Goal: Information Seeking & Learning: Learn about a topic

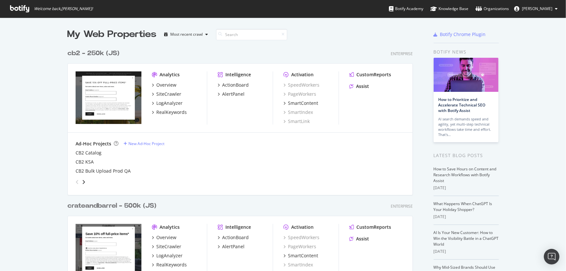
scroll to position [680, 346]
click at [112, 204] on div "crateandbarrel - 500k (JS)" at bounding box center [111, 205] width 89 height 9
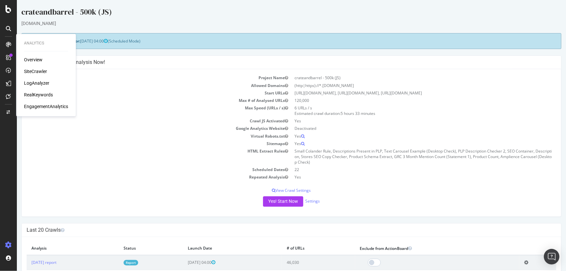
click at [32, 95] on div "RealKeywords" at bounding box center [38, 95] width 29 height 6
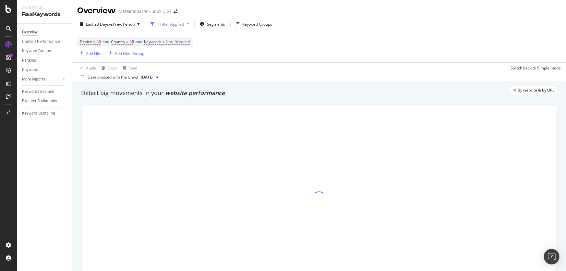
click at [353, 43] on div "Device = All and Country = All and Keywords = Non-Branded Add Filter Add Filter…" at bounding box center [318, 47] width 483 height 30
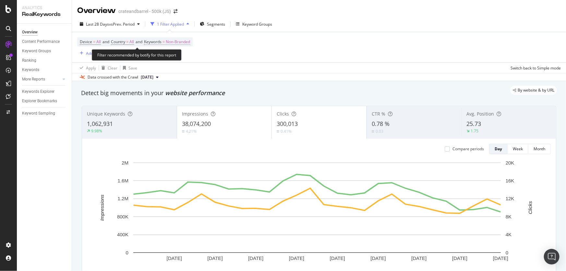
click at [188, 44] on span "Non-Branded" at bounding box center [178, 41] width 24 height 9
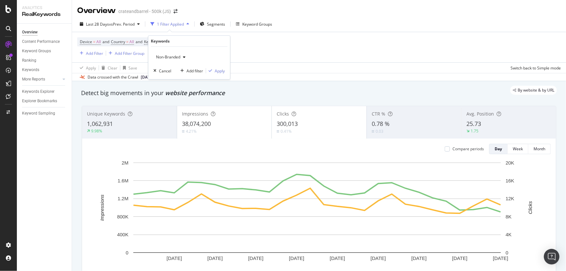
click at [176, 58] on span "Non-Branded" at bounding box center [166, 57] width 27 height 6
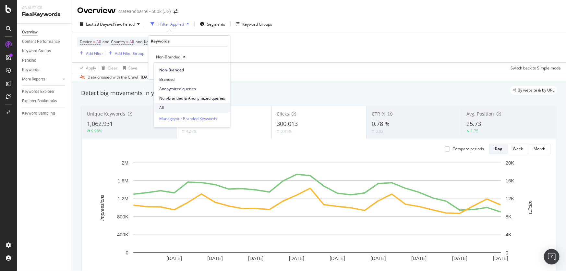
click at [179, 107] on span "All" at bounding box center [192, 107] width 66 height 6
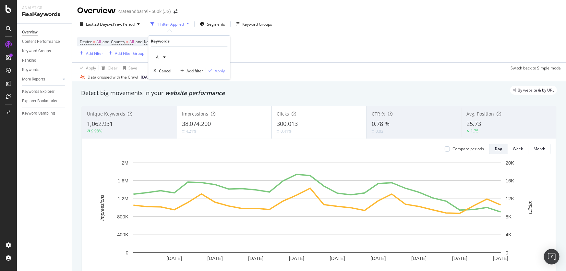
click at [224, 69] on div "Apply" at bounding box center [220, 71] width 10 height 6
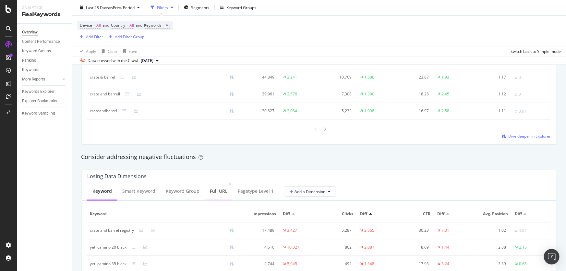
scroll to position [648, 0]
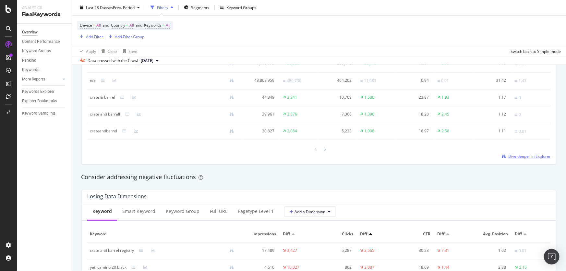
click at [528, 156] on span "Dive deeper in Explorer" at bounding box center [529, 156] width 42 height 6
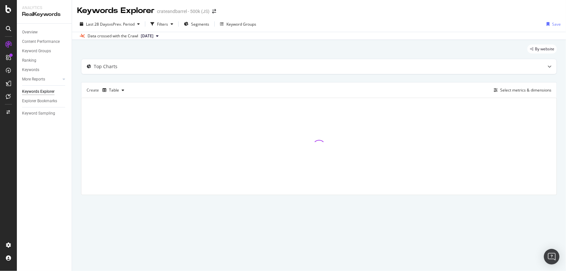
click at [74, 106] on div "By website Top Charts Create Table Select metrics & dimensions" at bounding box center [319, 129] width 494 height 178
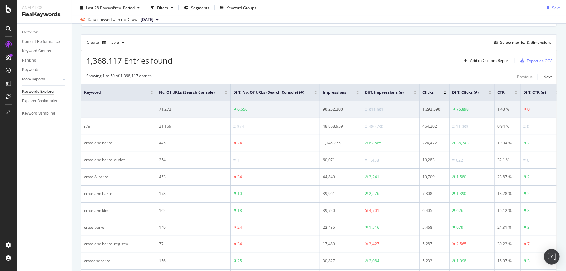
scroll to position [59, 0]
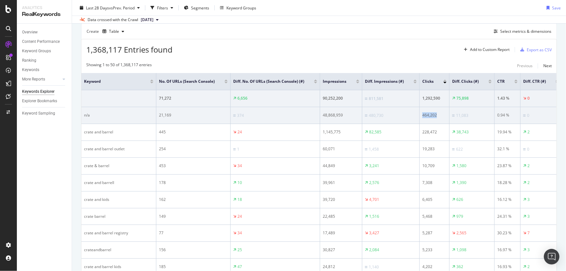
drag, startPoint x: 430, startPoint y: 111, endPoint x: 412, endPoint y: 115, distance: 18.4
click at [420, 115] on td "464,202" at bounding box center [435, 115] width 30 height 17
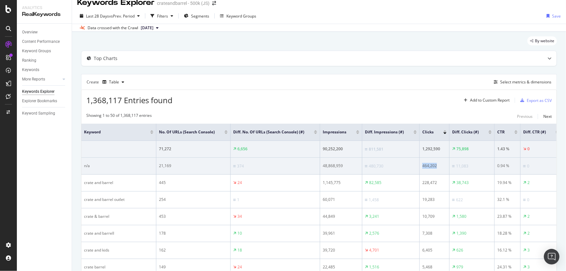
scroll to position [0, 0]
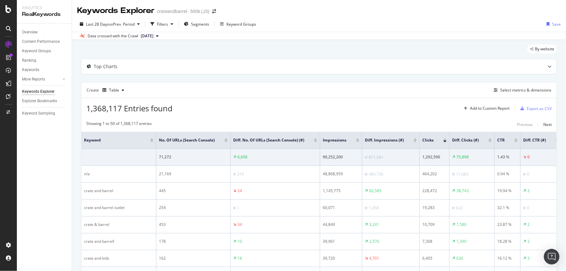
click at [32, 31] on div "Overview" at bounding box center [30, 32] width 16 height 7
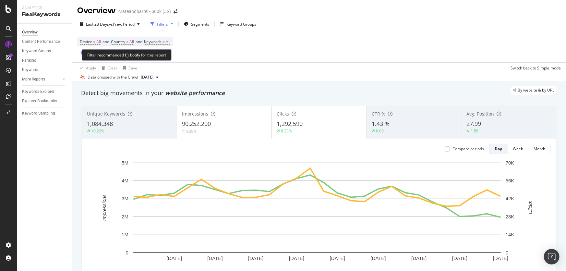
click at [367, 42] on div "Device = All and Country = All and Keywords = All Add Filter Add Filter Group" at bounding box center [318, 47] width 483 height 30
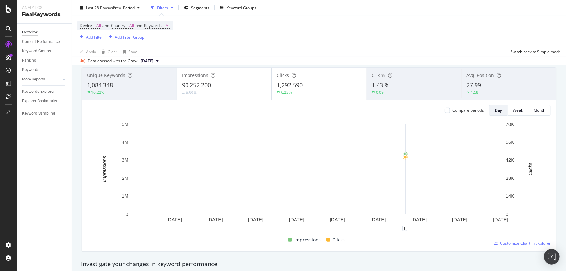
scroll to position [29, 0]
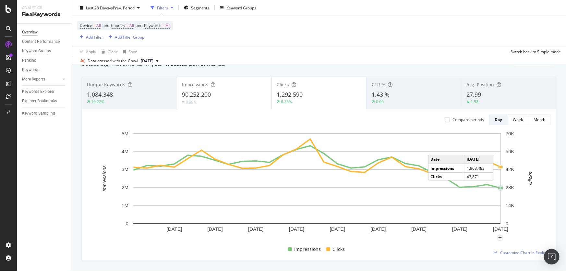
click at [498, 187] on circle "A chart." at bounding box center [500, 187] width 5 height 5
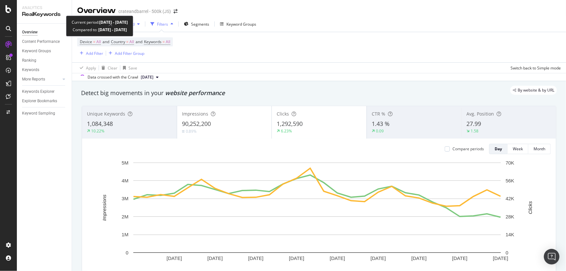
click at [136, 22] on div "button" at bounding box center [139, 24] width 8 height 4
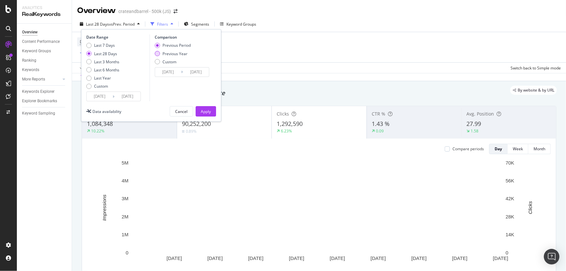
scroll to position [29, 0]
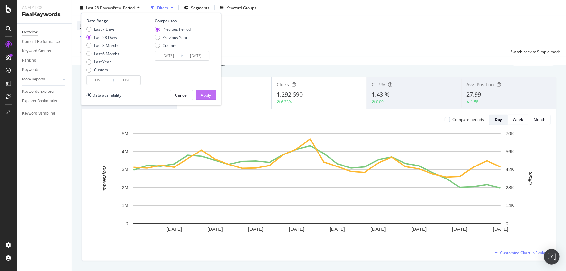
click at [171, 37] on div "Previous Year" at bounding box center [174, 37] width 25 height 6
click at [208, 92] on div "Apply" at bounding box center [206, 95] width 10 height 6
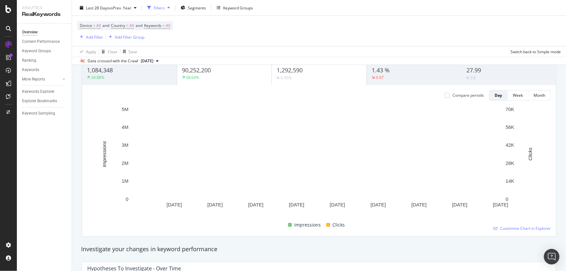
scroll to position [59, 0]
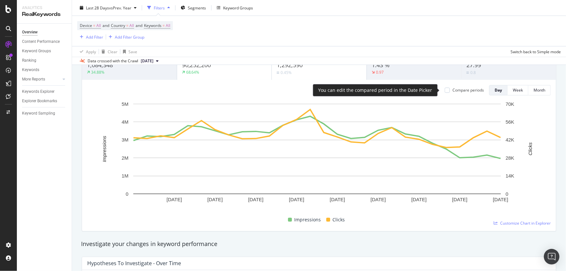
click at [462, 91] on div "Compare periods" at bounding box center [467, 90] width 31 height 6
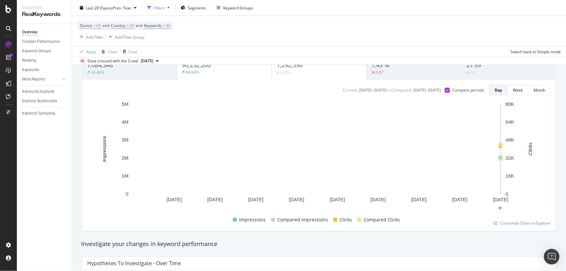
scroll to position [29, 0]
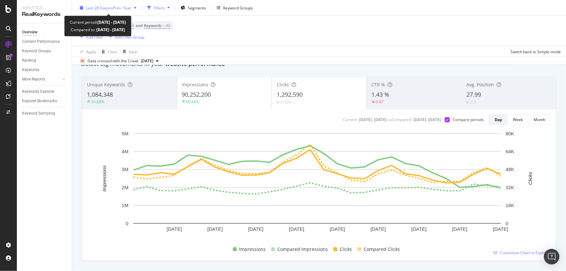
click at [116, 9] on span "vs Prev. Year" at bounding box center [120, 8] width 22 height 6
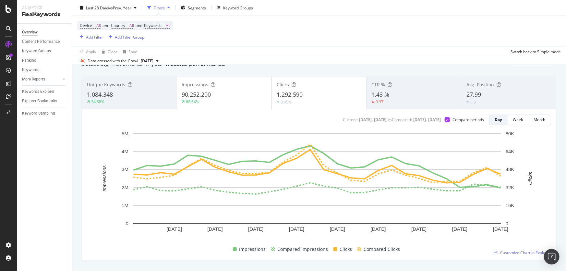
click at [279, 62] on div "Data crossed with the Crawl [DATE]" at bounding box center [319, 61] width 494 height 8
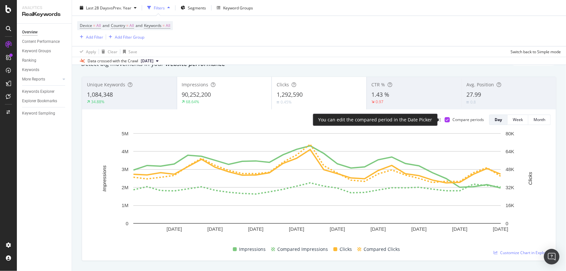
click at [446, 120] on icon at bounding box center [447, 119] width 3 height 3
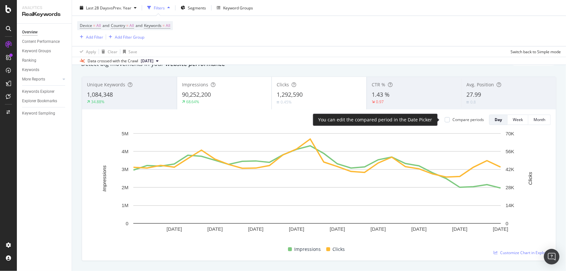
click at [445, 120] on div at bounding box center [447, 119] width 5 height 5
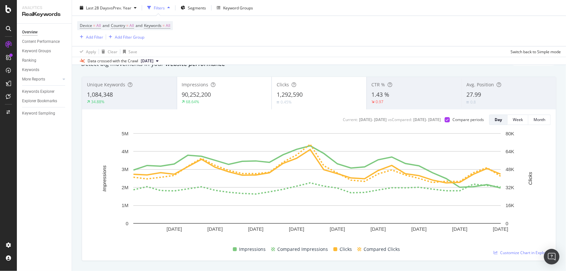
click at [412, 102] on div "0.97" at bounding box center [414, 102] width 85 height 6
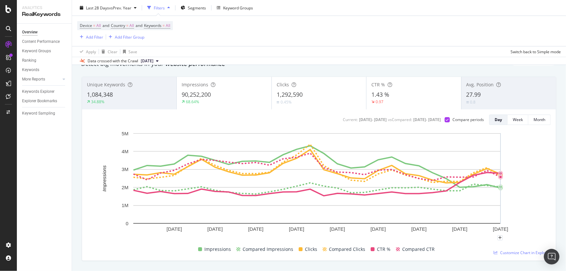
click at [531, 163] on rect "A chart." at bounding box center [316, 186] width 459 height 113
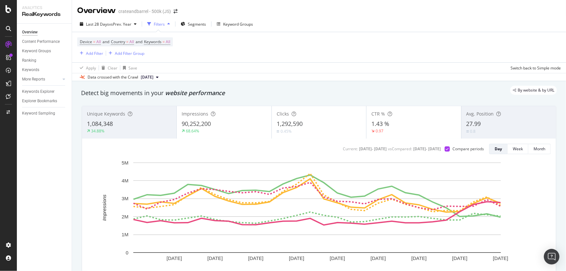
click at [225, 53] on div "Device = All and Country = All and Keywords = All Add Filter Add Filter Group" at bounding box center [318, 47] width 483 height 30
click at [267, 73] on div "Data crossed with the Crawl [DATE]" at bounding box center [319, 77] width 494 height 8
click at [428, 131] on div "0.97" at bounding box center [413, 131] width 85 height 6
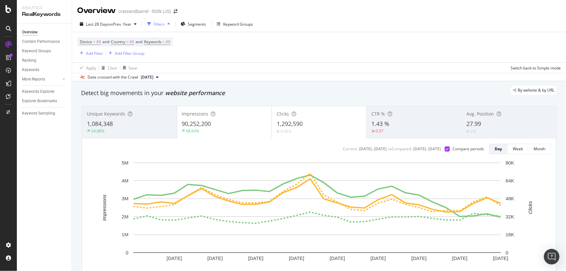
drag, startPoint x: 259, startPoint y: 58, endPoint x: 130, endPoint y: 35, distance: 130.7
click at [250, 58] on div "Device = All and Country = All and Keywords = All Add Filter Add Filter Group" at bounding box center [318, 47] width 483 height 30
click at [95, 53] on div "Add Filter" at bounding box center [94, 54] width 17 height 6
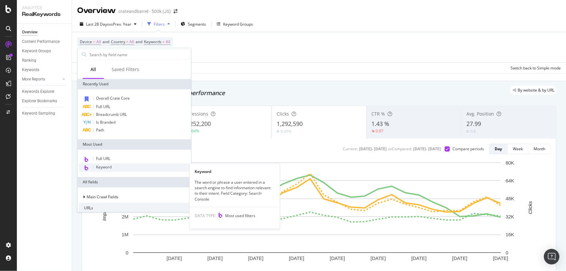
click at [125, 167] on div "Keyword" at bounding box center [134, 167] width 111 height 8
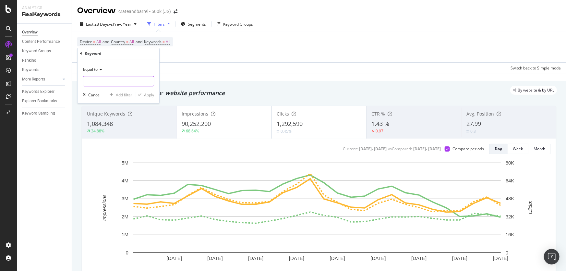
click at [111, 82] on input "text" at bounding box center [118, 81] width 71 height 10
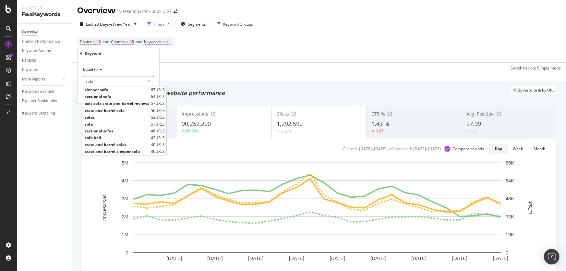
type input "sofa"
click at [123, 66] on div "Equal to" at bounding box center [118, 69] width 71 height 10
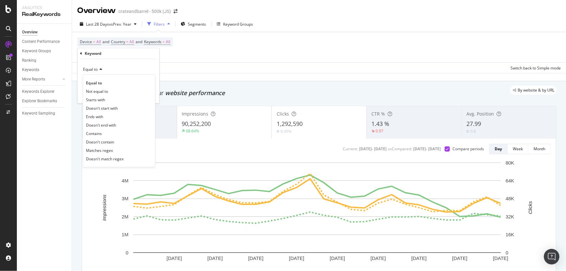
click at [132, 71] on div "Equal to" at bounding box center [118, 69] width 71 height 10
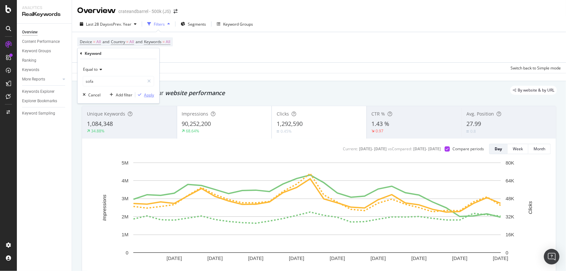
drag, startPoint x: 151, startPoint y: 92, endPoint x: 196, endPoint y: 39, distance: 69.9
click at [151, 92] on div "Apply" at bounding box center [149, 95] width 10 height 6
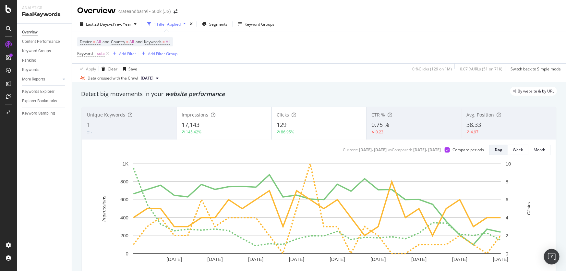
click at [218, 48] on div "Device = All and Country = All and Keywords = All Keyword = sofa Add Filter Add…" at bounding box center [318, 47] width 483 height 31
click at [250, 58] on div "Device = All and Country = All and Keywords = All Keyword = sofa Add Filter Add…" at bounding box center [318, 47] width 483 height 31
click at [107, 54] on icon at bounding box center [108, 53] width 6 height 6
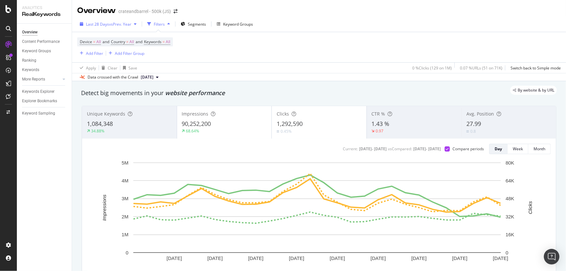
click at [108, 22] on span "Last 28 Days vs Prev. Year" at bounding box center [108, 24] width 45 height 6
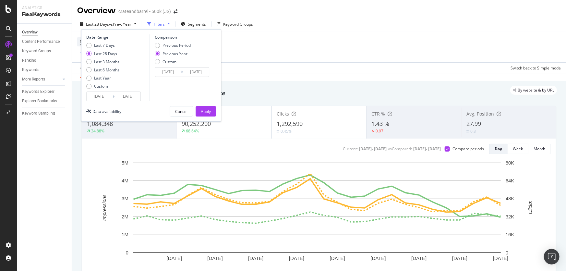
click at [110, 60] on div "Last 3 Months" at bounding box center [106, 62] width 25 height 6
click at [207, 112] on div "Apply" at bounding box center [206, 112] width 10 height 6
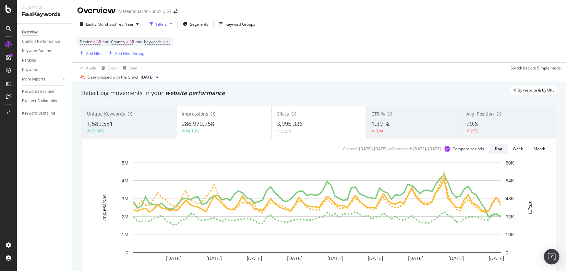
click at [300, 49] on div "Device = All and Country = All and Keywords = All Add Filter Add Filter Group" at bounding box center [318, 47] width 483 height 30
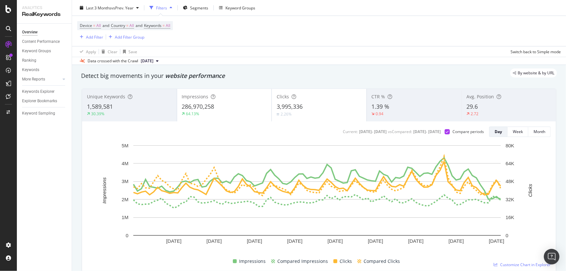
scroll to position [29, 0]
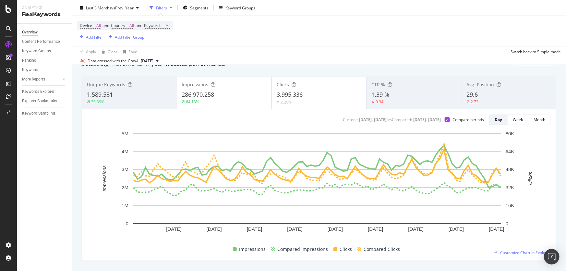
click at [248, 93] on div "286,970,258" at bounding box center [224, 94] width 85 height 8
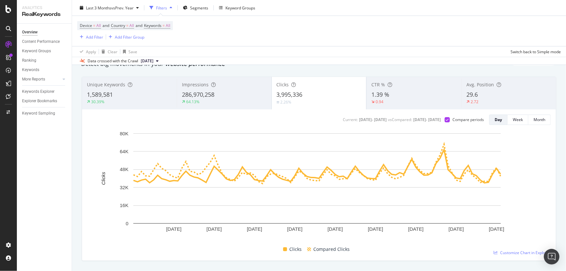
click at [223, 107] on div "Impressions 286,970,258 64.13%" at bounding box center [224, 92] width 95 height 29
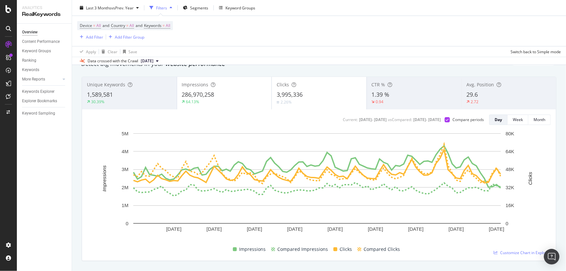
click at [316, 37] on div "Device = All and Country = All and Keywords = All Add Filter Add Filter Group" at bounding box center [318, 31] width 483 height 30
click at [170, 29] on span "All" at bounding box center [168, 25] width 5 height 9
click at [166, 41] on div "button" at bounding box center [164, 41] width 8 height 4
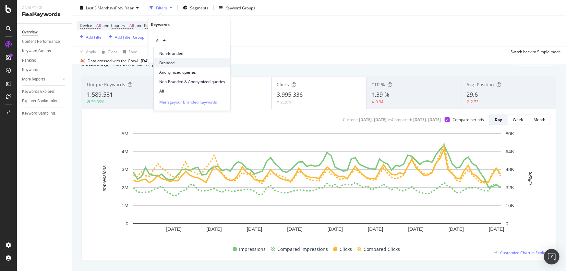
click at [182, 63] on span "Branded" at bounding box center [192, 63] width 66 height 6
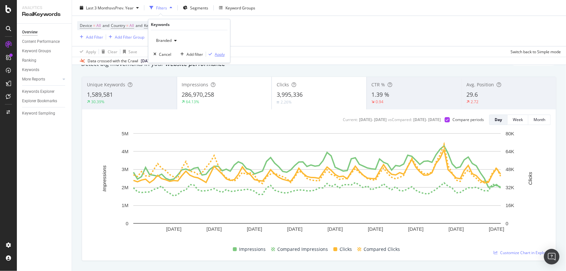
click at [216, 56] on div "Apply" at bounding box center [220, 55] width 10 height 6
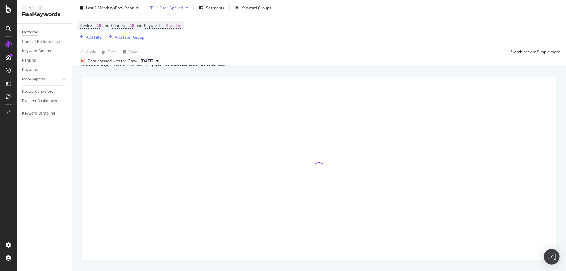
click at [211, 37] on div "Device = All and Country = All and Keywords = Branded Add Filter Add Filter Gro…" at bounding box center [318, 31] width 483 height 30
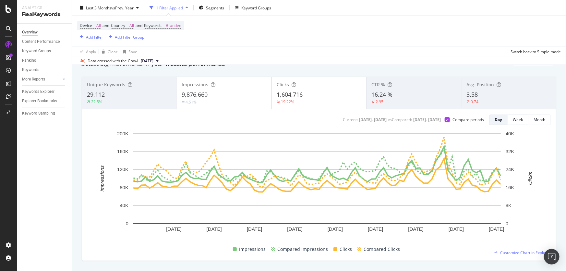
click at [232, 89] on div "Impressions 9,876,660 4.51%" at bounding box center [224, 92] width 95 height 29
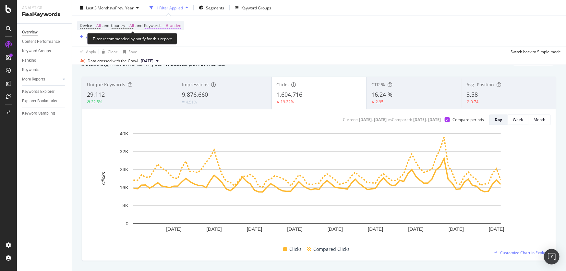
click at [180, 24] on span "Branded" at bounding box center [174, 25] width 16 height 9
click at [169, 43] on div "Branded" at bounding box center [166, 41] width 26 height 10
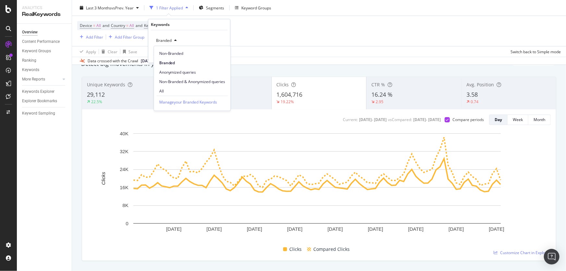
drag, startPoint x: 175, startPoint y: 55, endPoint x: 195, endPoint y: 60, distance: 20.1
click at [176, 55] on span "Non-Branded" at bounding box center [192, 53] width 66 height 6
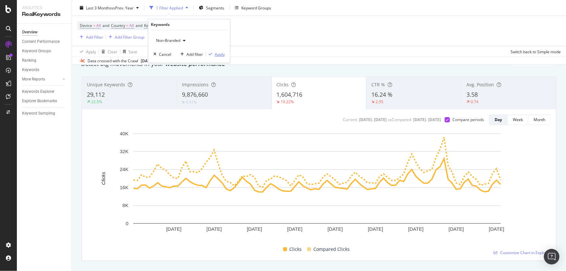
click at [217, 54] on div "Apply" at bounding box center [220, 55] width 10 height 6
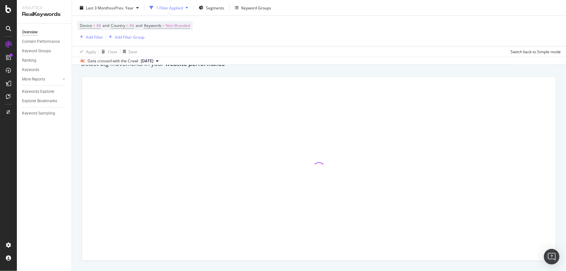
click at [277, 34] on div "Device = All and Country = All and Keywords = Non-Branded Add Filter Add Filter…" at bounding box center [318, 31] width 483 height 30
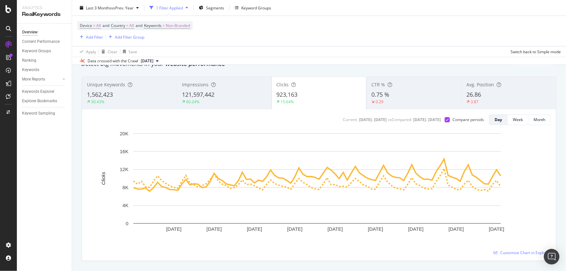
click at [267, 39] on div "Device = All and Country = All and Keywords = Non-Branded Add Filter Add Filter…" at bounding box center [318, 31] width 483 height 30
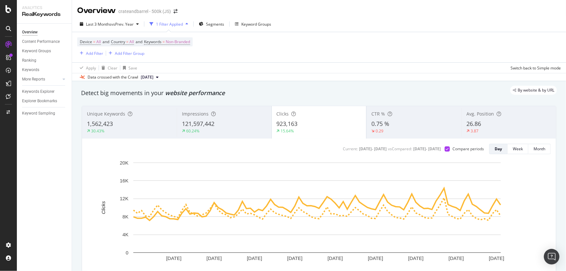
click at [9, 3] on div at bounding box center [8, 135] width 17 height 271
click at [8, 9] on icon at bounding box center [9, 9] width 6 height 8
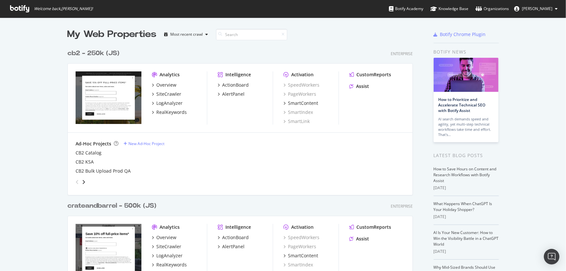
scroll to position [266, 557]
click at [84, 56] on div "cb2 - 250k (JS)" at bounding box center [93, 53] width 52 height 9
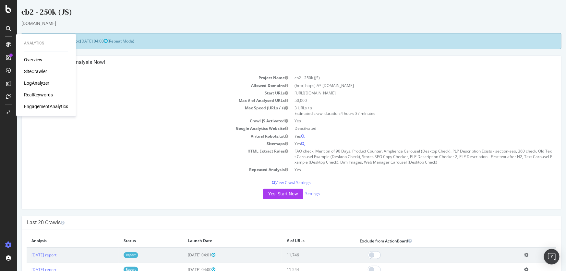
click at [29, 58] on div "Overview" at bounding box center [33, 60] width 18 height 6
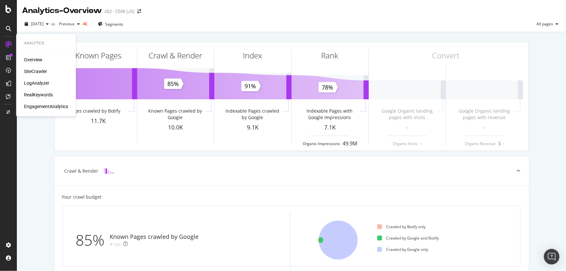
click at [45, 94] on div "RealKeywords" at bounding box center [38, 95] width 29 height 6
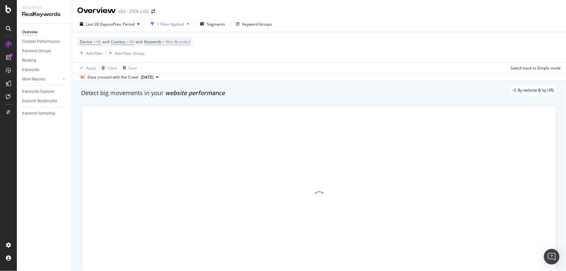
click at [175, 42] on span "Non-Branded" at bounding box center [178, 41] width 24 height 9
click at [183, 57] on div "button" at bounding box center [184, 57] width 8 height 4
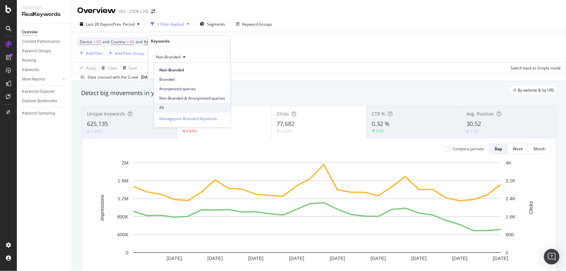
click at [188, 104] on div "All" at bounding box center [192, 107] width 77 height 9
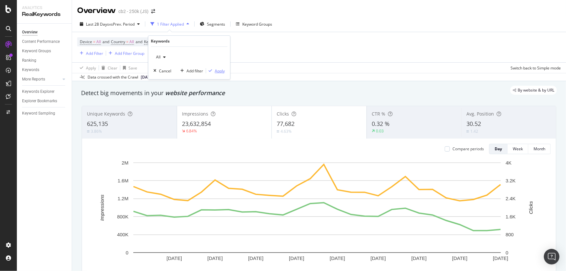
click at [215, 71] on div "Apply" at bounding box center [220, 71] width 10 height 6
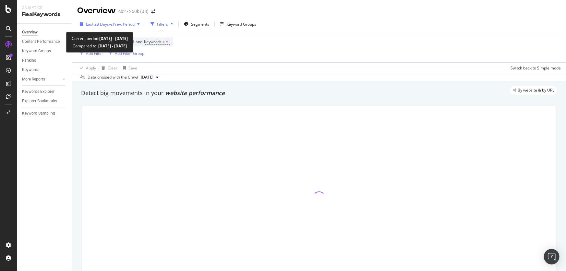
click at [116, 25] on span "vs Prev. Period" at bounding box center [122, 24] width 26 height 6
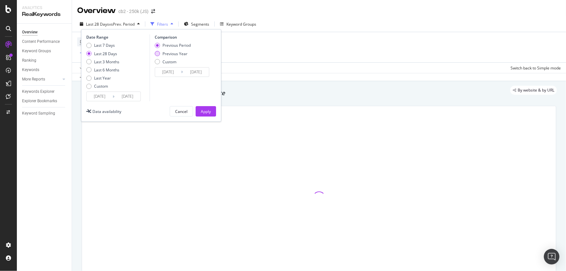
click at [109, 63] on div "Last 3 Months" at bounding box center [106, 62] width 25 height 6
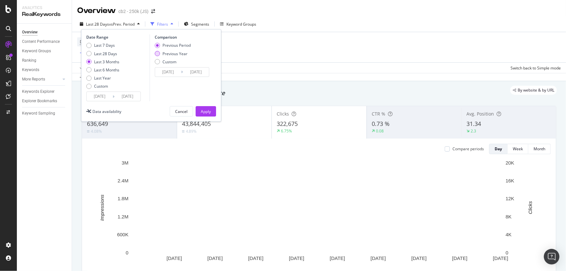
type input "[DATE]"
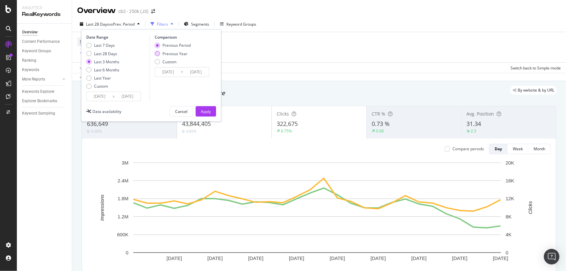
type input "[DATE]"
drag, startPoint x: 172, startPoint y: 52, endPoint x: 176, endPoint y: 64, distance: 13.4
click at [171, 52] on div "Previous Year" at bounding box center [174, 54] width 25 height 6
type input "[DATE]"
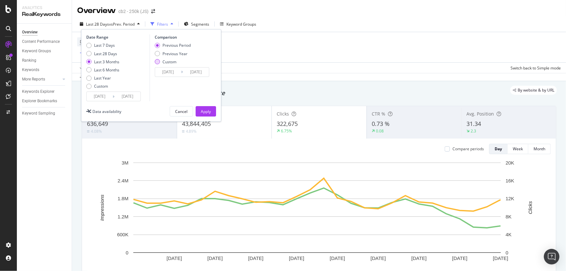
type input "[DATE]"
click at [209, 109] on div "Apply" at bounding box center [206, 112] width 10 height 6
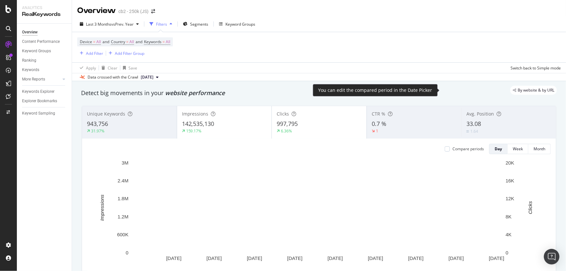
scroll to position [59, 0]
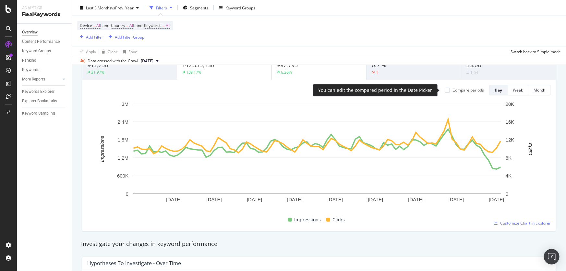
click at [456, 87] on div "Compare periods" at bounding box center [467, 90] width 31 height 6
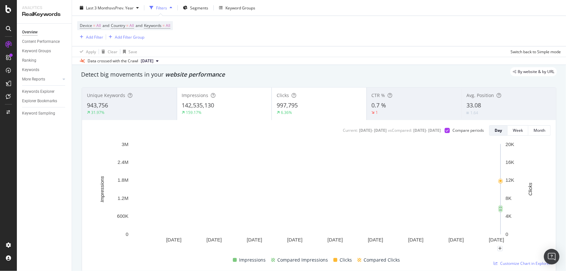
scroll to position [29, 0]
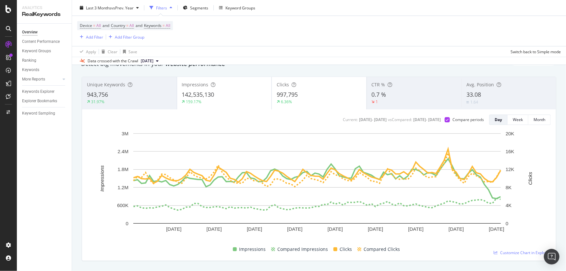
click at [283, 38] on div "Device = All and Country = All and Keywords = All Add Filter Add Filter Group" at bounding box center [318, 31] width 483 height 30
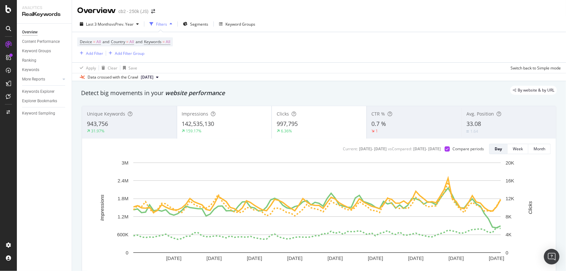
scroll to position [0, 0]
click at [361, 63] on div "Apply Clear Save Switch back to Simple mode" at bounding box center [319, 67] width 494 height 11
click at [334, 23] on div "Last 3 Months vs Prev. Year Filters Segments Keyword Groups" at bounding box center [319, 25] width 494 height 13
click at [405, 126] on div "0.7 %" at bounding box center [414, 124] width 85 height 8
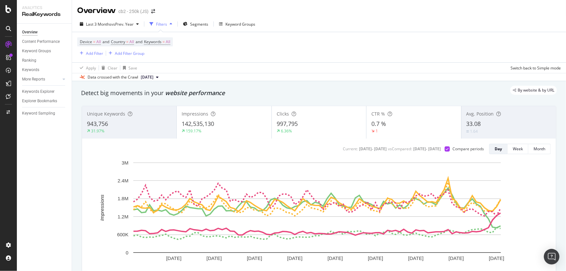
click at [345, 63] on div "Apply Clear Save Switch back to Simple mode" at bounding box center [319, 67] width 494 height 11
click at [387, 17] on div "Last 3 Months vs Prev. Year Filters Segments Keyword Groups Device = All and Co…" at bounding box center [319, 48] width 494 height 65
drag, startPoint x: 318, startPoint y: 65, endPoint x: 212, endPoint y: 269, distance: 230.1
click at [318, 65] on div "Apply Clear Save Switch back to Simple mode" at bounding box center [319, 67] width 494 height 11
click at [328, 14] on div "Overview cb2 - 250k (JS)" at bounding box center [319, 8] width 494 height 16
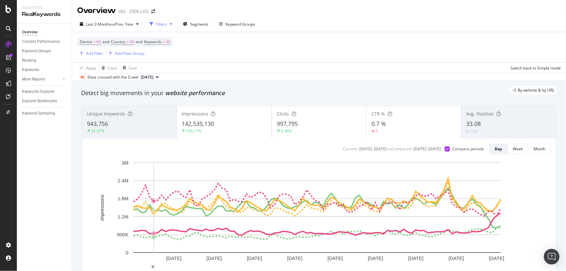
drag, startPoint x: 362, startPoint y: 26, endPoint x: 350, endPoint y: 8, distance: 21.0
click at [362, 26] on div "Last 3 Months vs Prev. Year Filters Segments Keyword Groups" at bounding box center [319, 25] width 494 height 13
click at [344, 22] on div "Last 3 Months vs Prev. Year Filters Segments Keyword Groups" at bounding box center [319, 25] width 494 height 13
drag, startPoint x: 276, startPoint y: 52, endPoint x: 154, endPoint y: 57, distance: 122.4
click at [276, 52] on div "Device = All and Country = All and Keywords = All Add Filter Add Filter Group" at bounding box center [318, 47] width 483 height 30
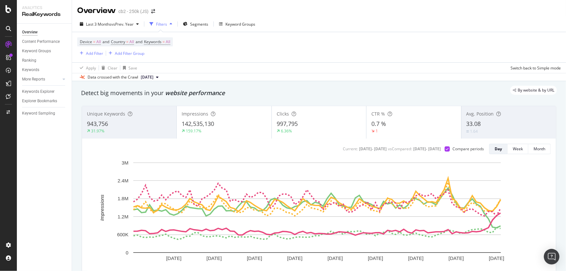
click at [283, 42] on div "Device = All and Country = All and Keywords = All Add Filter Add Filter Group" at bounding box center [318, 47] width 483 height 30
click at [323, 53] on div "Device = All and Country = All and Keywords = All Add Filter Add Filter Group" at bounding box center [318, 47] width 483 height 30
click at [341, 57] on div "Device = All and Country = All and Keywords = All Add Filter Add Filter Group" at bounding box center [318, 47] width 483 height 30
click at [308, 43] on div "Device = All and Country = All and Keywords = All Add Filter Add Filter Group" at bounding box center [318, 47] width 483 height 30
drag, startPoint x: 297, startPoint y: 34, endPoint x: 285, endPoint y: 8, distance: 28.9
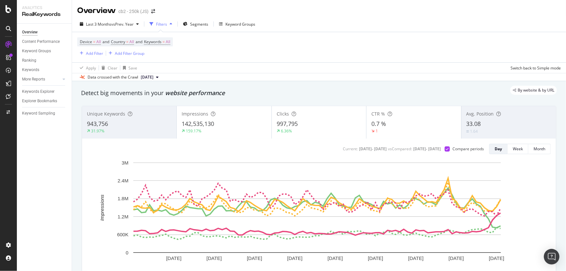
click at [297, 34] on div "Device = All and Country = All and Keywords = All Add Filter Add Filter Group" at bounding box center [318, 47] width 483 height 30
drag, startPoint x: 397, startPoint y: 130, endPoint x: 412, endPoint y: 77, distance: 55.1
click at [397, 130] on div "1" at bounding box center [413, 131] width 85 height 6
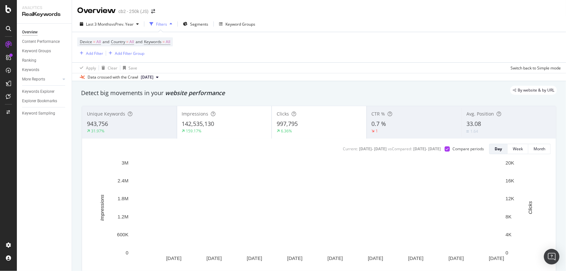
scroll to position [29, 0]
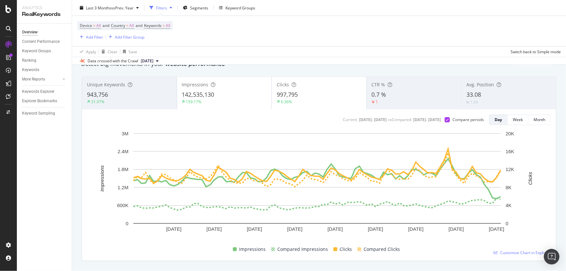
click at [336, 101] on div "6.36%" at bounding box center [319, 102] width 85 height 6
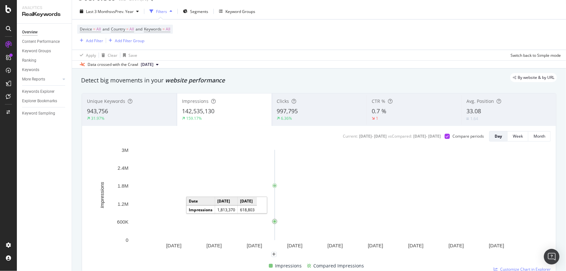
scroll to position [0, 0]
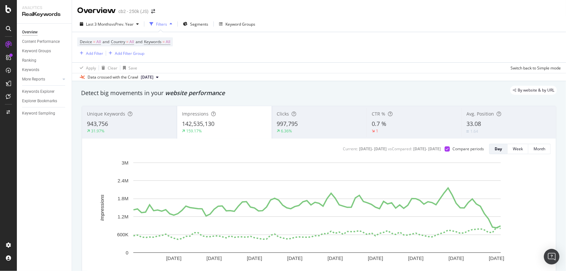
click at [302, 50] on div "Device = All and Country = All and Keywords = All Add Filter Add Filter Group" at bounding box center [318, 47] width 483 height 30
click at [264, 59] on div "Device = All and Country = All and Keywords = All Add Filter Add Filter Group" at bounding box center [318, 47] width 483 height 30
click at [7, 12] on icon at bounding box center [9, 9] width 6 height 8
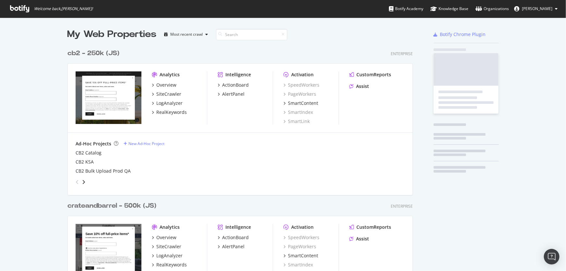
scroll to position [266, 557]
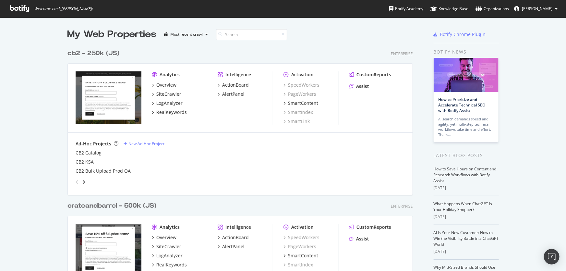
click at [108, 204] on div "crateandbarrel - 500k (JS)" at bounding box center [111, 205] width 89 height 9
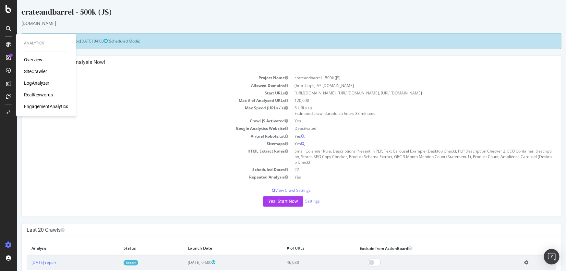
click at [32, 97] on div "RealKeywords" at bounding box center [38, 95] width 29 height 6
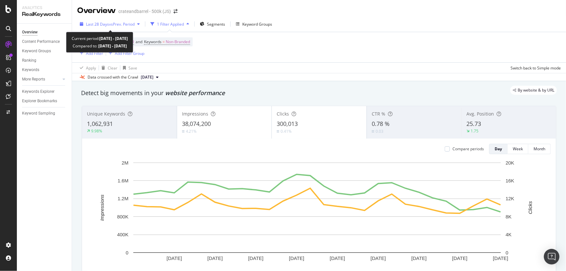
click at [125, 24] on span "vs Prev. Period" at bounding box center [122, 24] width 26 height 6
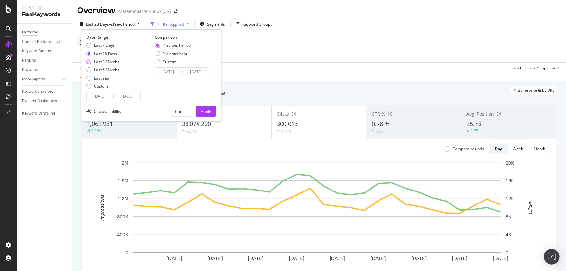
click at [100, 60] on div "Last 3 Months" at bounding box center [106, 62] width 25 height 6
type input "[DATE]"
click at [165, 52] on div "Previous Year" at bounding box center [174, 54] width 25 height 6
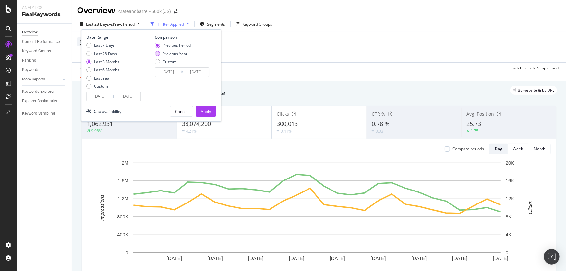
type input "[DATE]"
click at [205, 110] on div "Apply" at bounding box center [206, 112] width 10 height 6
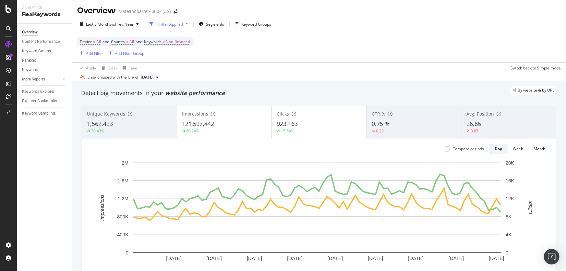
click at [318, 130] on div "15.64%" at bounding box center [319, 131] width 85 height 6
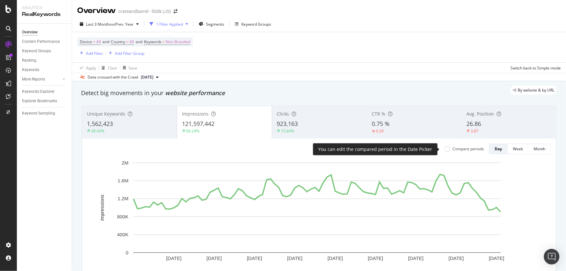
click at [452, 150] on div "Compare periods" at bounding box center [467, 149] width 31 height 6
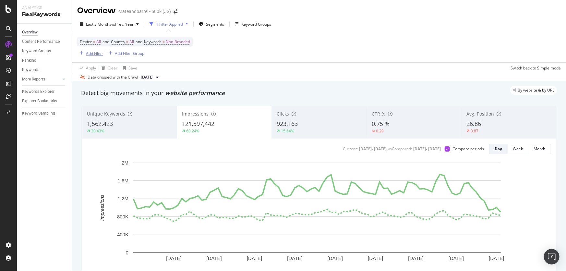
click at [101, 54] on div "Add Filter" at bounding box center [94, 54] width 17 height 6
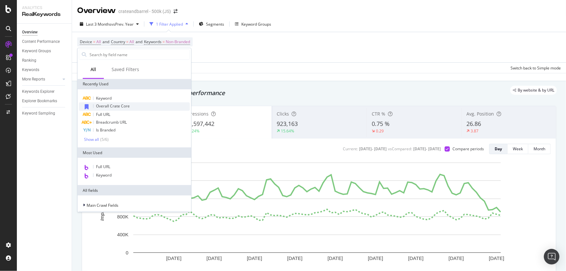
click at [125, 108] on span "Overall Crate Core" at bounding box center [113, 106] width 34 height 6
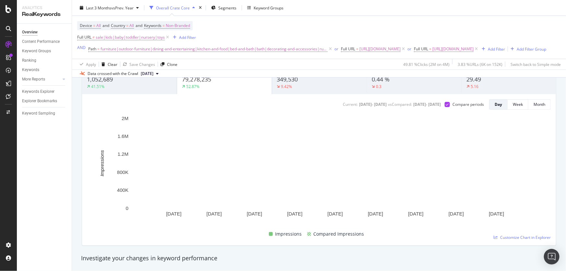
scroll to position [59, 0]
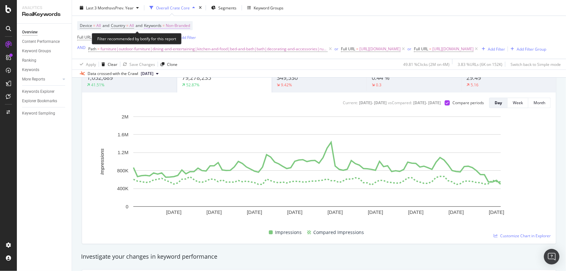
click at [177, 24] on span "Non-Branded" at bounding box center [178, 25] width 24 height 9
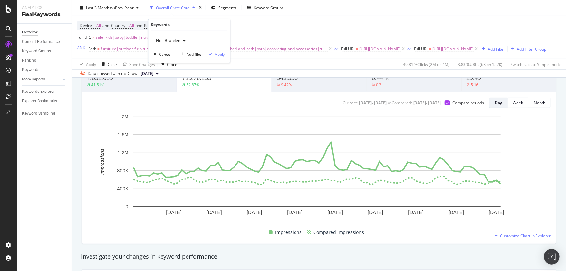
click at [176, 41] on span "Non-Branded" at bounding box center [166, 41] width 27 height 6
click at [174, 91] on span "All" at bounding box center [192, 91] width 66 height 6
click at [217, 53] on div "Apply" at bounding box center [220, 55] width 10 height 6
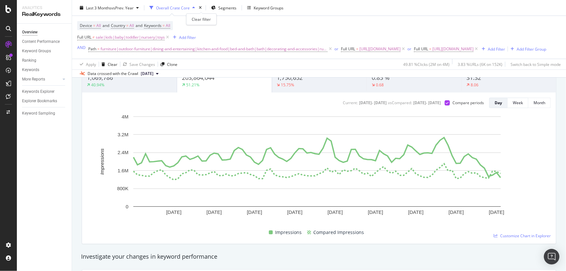
drag, startPoint x: 200, startPoint y: 8, endPoint x: 152, endPoint y: 47, distance: 61.8
click at [200, 8] on icon "times" at bounding box center [200, 8] width 3 height 4
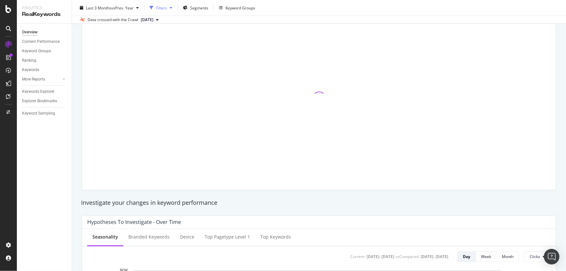
click at [165, 10] on div "Filters" at bounding box center [161, 8] width 11 height 6
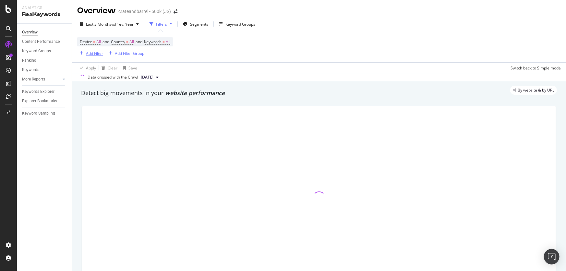
click at [96, 57] on button "Add Filter" at bounding box center [90, 53] width 26 height 8
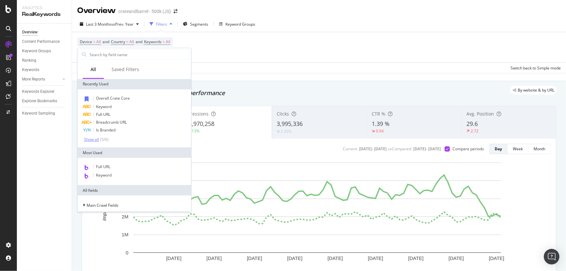
click at [92, 139] on div "Show all" at bounding box center [91, 139] width 15 height 5
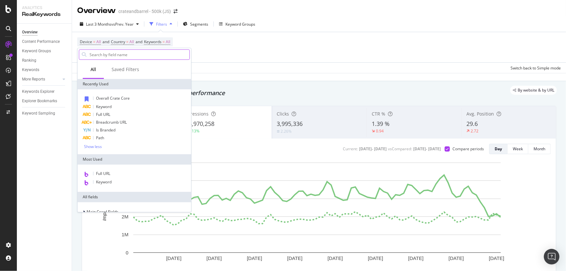
click at [120, 54] on input "text" at bounding box center [139, 55] width 101 height 10
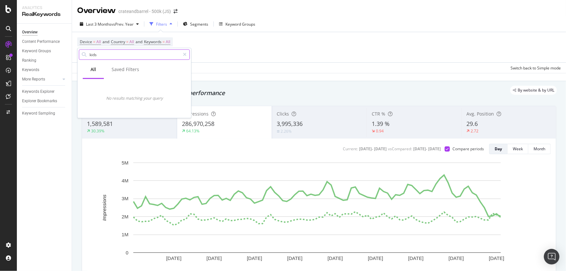
click at [118, 53] on input "kids" at bounding box center [134, 55] width 91 height 10
type input "kids"
click at [116, 72] on div "Saved Filters" at bounding box center [126, 69] width 28 height 6
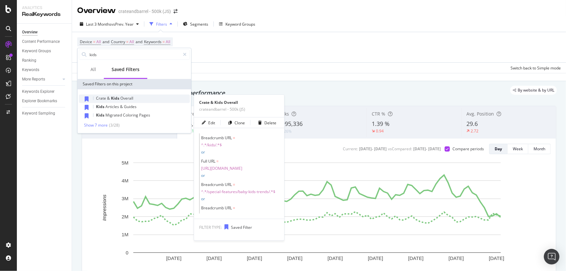
click at [137, 94] on div "Crate & Kids Overall" at bounding box center [134, 98] width 111 height 8
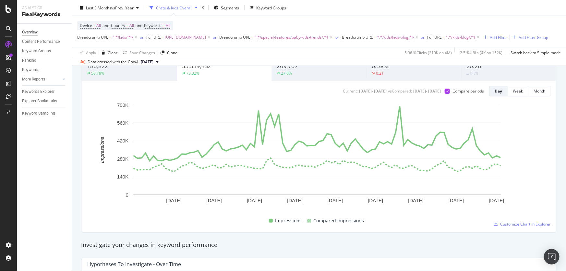
click at [541, 35] on div "Breadcrumb URL = ^.*/kids/.*$ or Full URL = [URL][DOMAIN_NAME] or Breadcrumb UR…" at bounding box center [312, 37] width 471 height 9
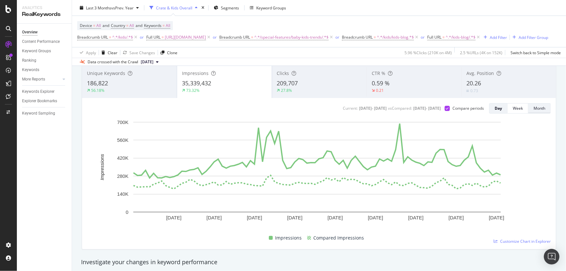
scroll to position [29, 0]
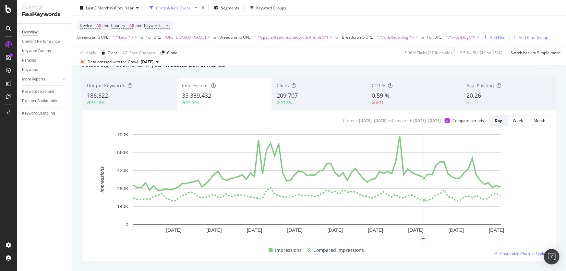
click at [344, 18] on div "Device = All and Country = All and Keywords = All Breadcrumb URL = ^.*/kids/.*$…" at bounding box center [318, 31] width 483 height 31
click at [399, 12] on div "Last 3 Months vs Prev. Year Crate & Kids Overall Segments Keyword Groups" at bounding box center [319, 9] width 494 height 13
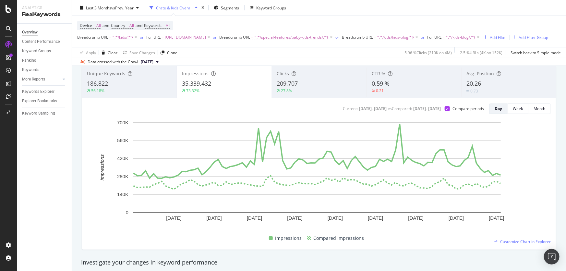
scroll to position [0, 0]
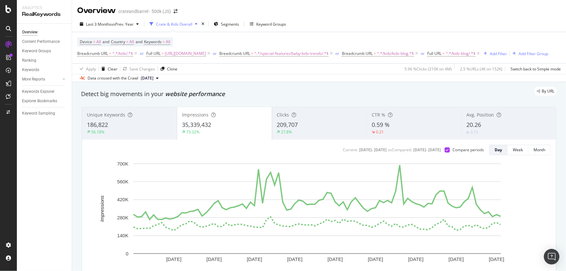
click at [298, 63] on div "Device = All and Country = All and Keywords = All Breadcrumb URL = ^.*/kids/.*$…" at bounding box center [318, 47] width 483 height 31
click at [355, 20] on div "Last 3 Months vs Prev. Year Crate & Kids Overall Segments Keyword Groups" at bounding box center [319, 25] width 494 height 13
click at [544, 30] on div "Last 3 Months vs Prev. Year Crate & Kids Overall Segments Keyword Groups" at bounding box center [319, 25] width 494 height 13
drag, startPoint x: 384, startPoint y: 24, endPoint x: 415, endPoint y: 60, distance: 46.9
click at [384, 24] on div "Last 3 Months vs Prev. Year Crate & Kids Overall Segments Keyword Groups" at bounding box center [319, 25] width 494 height 13
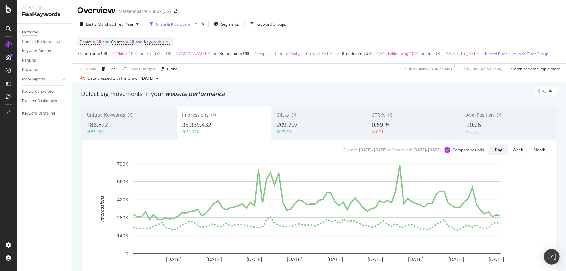
click at [331, 24] on div "Last 3 Months vs Prev. Year Crate & Kids Overall Segments Keyword Groups" at bounding box center [319, 25] width 494 height 13
click at [272, 63] on div "Device = All and Country = All and Keywords = All Breadcrumb URL = ^.*/kids/.*$…" at bounding box center [318, 47] width 483 height 31
click at [267, 74] on div "Device = All and Country = All and Keywords = All Breadcrumb URL = ^.*/kids/.*$…" at bounding box center [318, 53] width 483 height 42
click at [258, 74] on div "Apply Clear Save Changes Clone 5.96 % Clicks ( 210K on 4M ) 2.5 % URLs ( 4K on …" at bounding box center [319, 68] width 494 height 11
click at [455, 98] on div "Detect big movements in your website performance" at bounding box center [319, 94] width 476 height 8
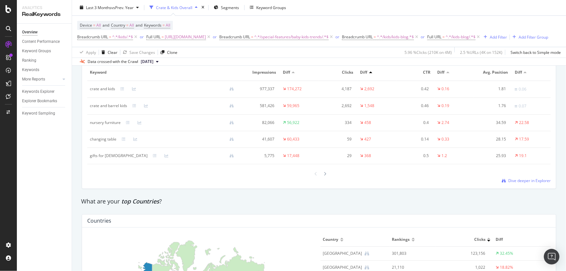
scroll to position [825, 0]
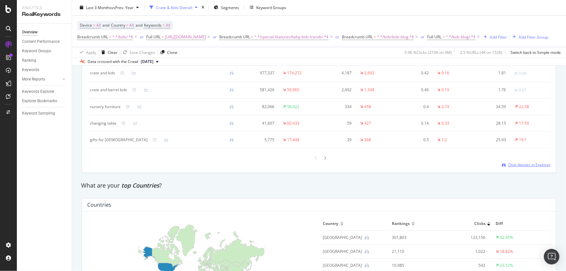
click at [515, 167] on span "Dive deeper in Explorer" at bounding box center [529, 165] width 42 height 6
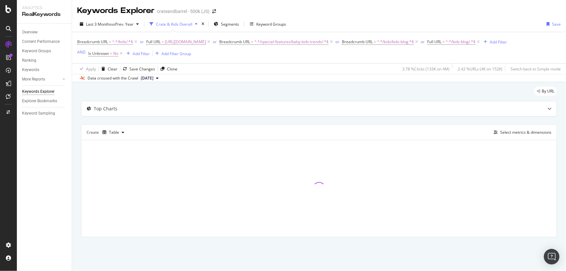
click at [111, 101] on div "By URL" at bounding box center [319, 94] width 476 height 14
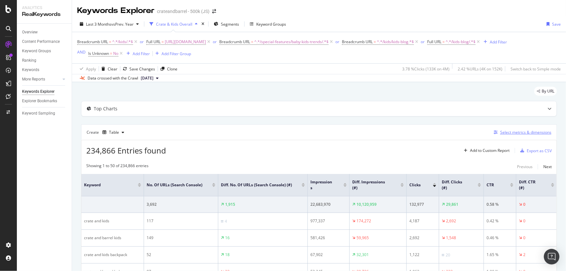
click at [530, 135] on div "Select metrics & dimensions" at bounding box center [525, 132] width 51 height 6
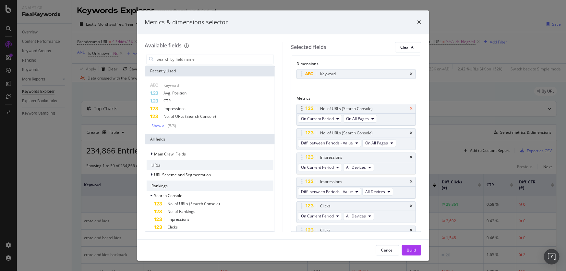
click at [410, 107] on icon "times" at bounding box center [411, 109] width 3 height 4
click at [410, 109] on icon "times" at bounding box center [411, 109] width 3 height 4
click at [350, 142] on span "Diff. between Periods - Value" at bounding box center [327, 143] width 52 height 6
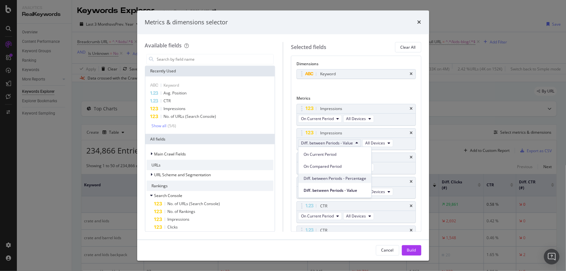
click at [357, 175] on span "Diff. between Periods - Percentage" at bounding box center [334, 178] width 63 height 6
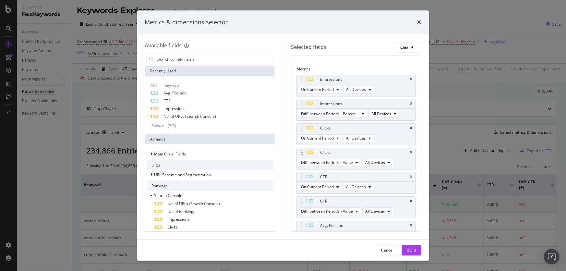
scroll to position [29, 0]
click at [350, 164] on span "Diff. between Periods - Value" at bounding box center [327, 163] width 52 height 6
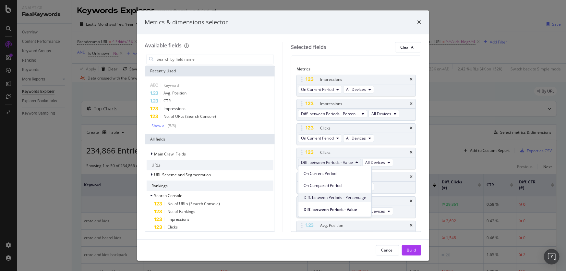
click at [354, 197] on span "Diff. between Periods - Percentage" at bounding box center [334, 197] width 63 height 6
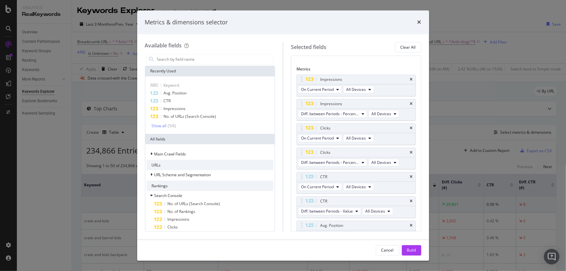
scroll to position [59, 0]
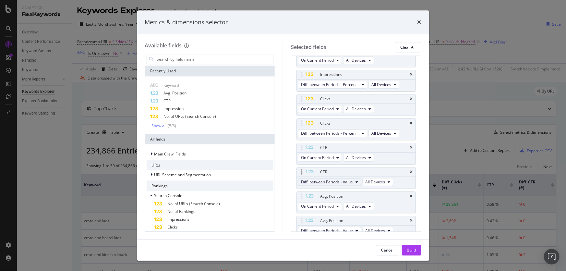
click at [351, 183] on span "Diff. between Periods - Value" at bounding box center [327, 182] width 52 height 6
click at [366, 214] on div "Diff. between Periods - Percentage" at bounding box center [334, 215] width 73 height 9
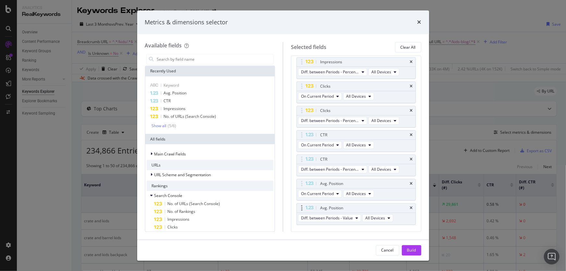
scroll to position [85, 0]
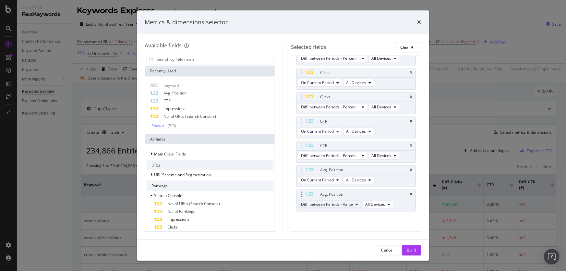
click at [346, 203] on span "Diff. between Periods - Value" at bounding box center [327, 204] width 52 height 6
drag, startPoint x: 358, startPoint y: 236, endPoint x: 419, endPoint y: 269, distance: 69.5
click at [358, 236] on span "Diff. between Periods - Percentage" at bounding box center [334, 239] width 63 height 6
click at [416, 248] on div "Build" at bounding box center [411, 250] width 9 height 6
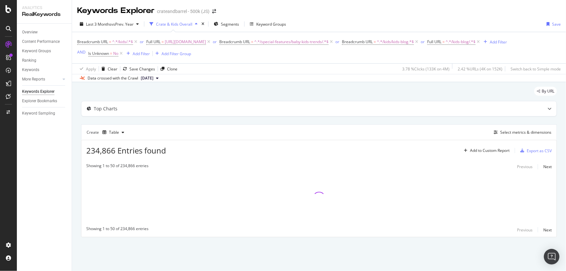
click at [169, 255] on div "By URL Top Charts Create Table Select metrics & dimensions 234,866 Entries foun…" at bounding box center [319, 171] width 494 height 178
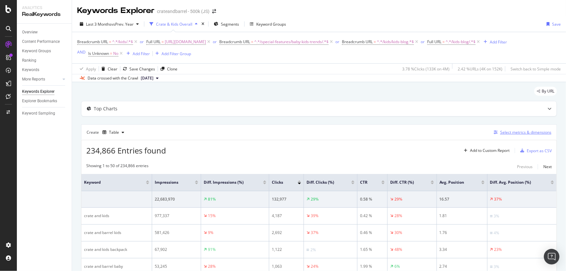
click at [531, 135] on div "Select metrics & dimensions" at bounding box center [525, 132] width 51 height 6
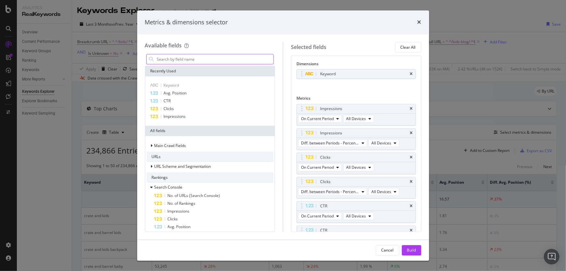
click at [192, 58] on input "modal" at bounding box center [214, 59] width 117 height 10
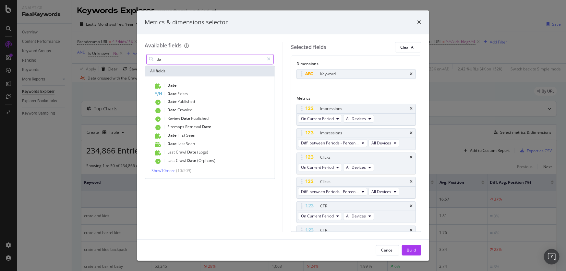
type input "d"
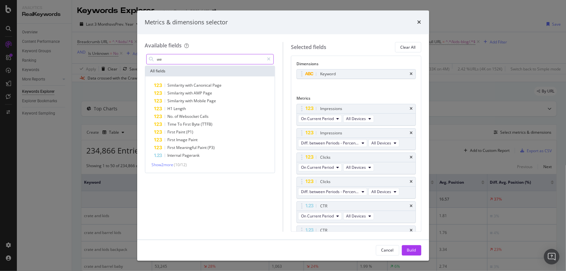
type input "w"
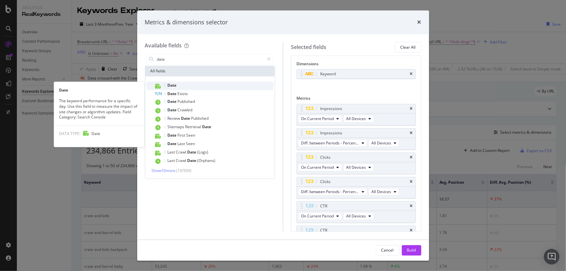
type input "date"
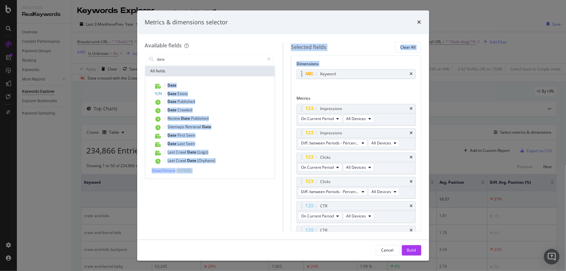
drag, startPoint x: 165, startPoint y: 84, endPoint x: 326, endPoint y: 77, distance: 161.6
click at [326, 77] on div "Available fields date All fields Date Date Exists Date Published Date Crawled R…" at bounding box center [283, 136] width 276 height 189
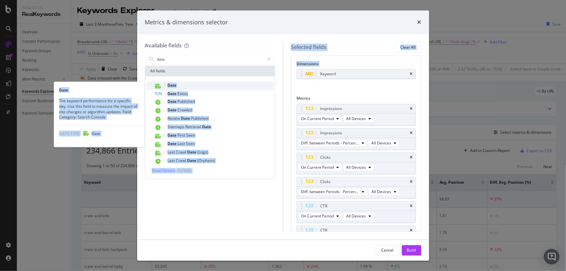
click at [211, 82] on div "Date" at bounding box center [213, 86] width 119 height 8
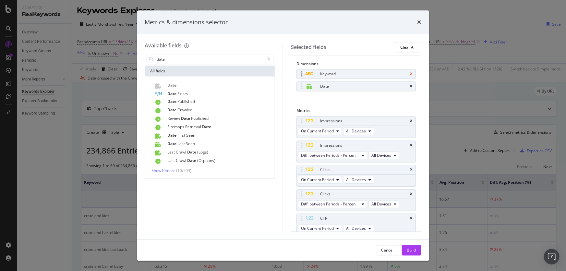
click at [410, 73] on icon "times" at bounding box center [411, 74] width 3 height 4
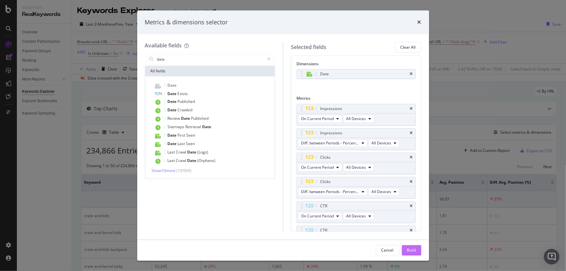
click at [409, 252] on div "Build" at bounding box center [411, 250] width 9 height 6
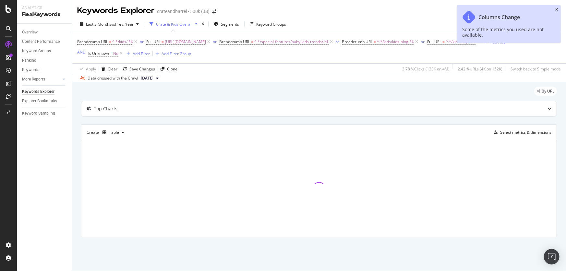
click at [555, 9] on icon "close toast" at bounding box center [556, 10] width 3 height 4
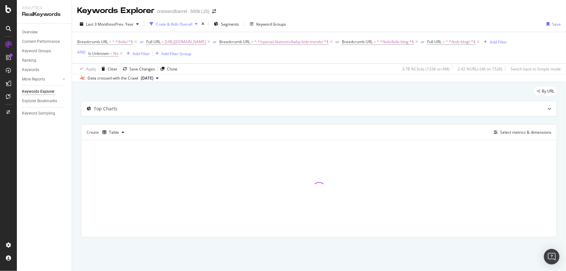
click at [294, 101] on div "By URL" at bounding box center [319, 94] width 476 height 14
click at [322, 58] on div "Breadcrumb URL = ^.*/kids/.*$ or Full URL = [URL][DOMAIN_NAME] or Breadcrumb UR…" at bounding box center [292, 47] width 430 height 21
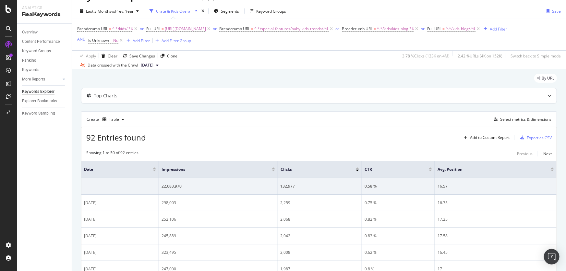
scroll to position [13, 0]
click at [527, 122] on div "Select metrics & dimensions" at bounding box center [525, 120] width 51 height 6
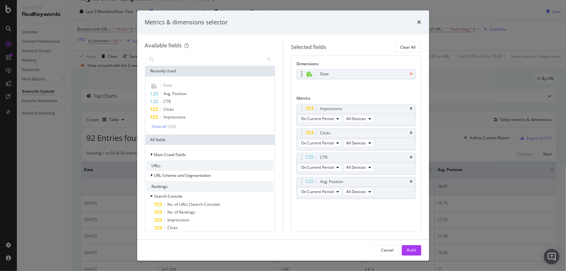
click at [411, 72] on icon "times" at bounding box center [411, 74] width 3 height 4
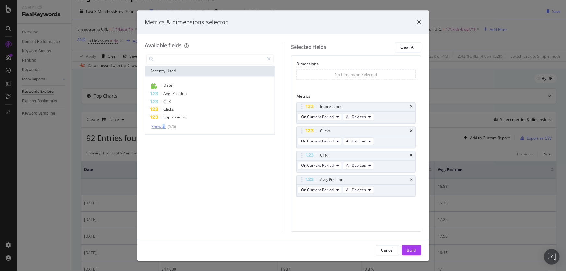
click at [163, 128] on div "Show all" at bounding box center [159, 126] width 15 height 5
click at [158, 132] on div "Show less" at bounding box center [161, 134] width 18 height 5
click at [419, 20] on icon "times" at bounding box center [419, 22] width 4 height 5
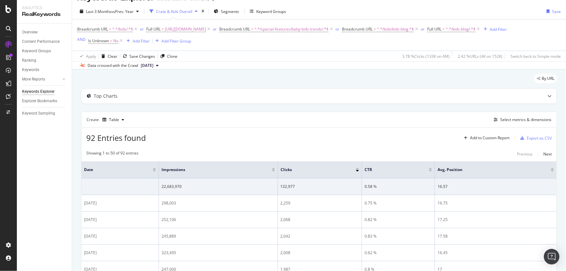
click at [280, 127] on div "Create Table Select metrics & dimensions" at bounding box center [319, 120] width 476 height 16
click at [367, 127] on div "Create Table Select metrics & dimensions" at bounding box center [319, 120] width 476 height 16
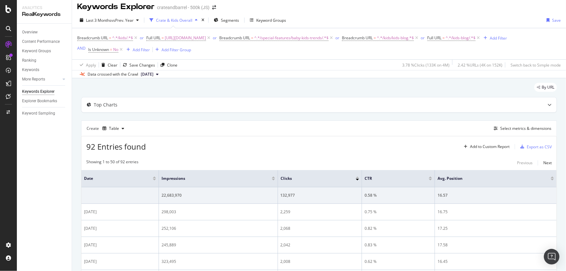
scroll to position [0, 0]
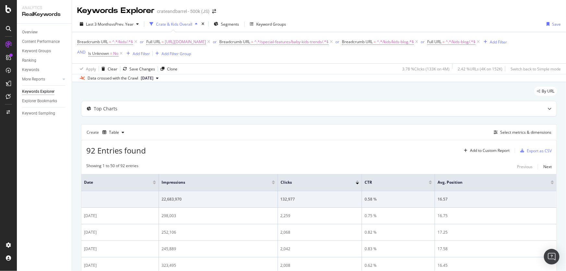
drag, startPoint x: 223, startPoint y: 49, endPoint x: 205, endPoint y: 44, distance: 18.9
click at [221, 46] on div "Breadcrumb URL = ^.*/kids/.*$ or Full URL = [URL][DOMAIN_NAME] or Breadcrumb UR…" at bounding box center [292, 41] width 430 height 9
click at [33, 32] on div "Overview" at bounding box center [30, 32] width 16 height 7
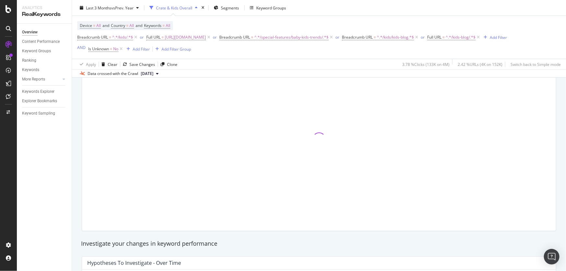
scroll to position [88, 0]
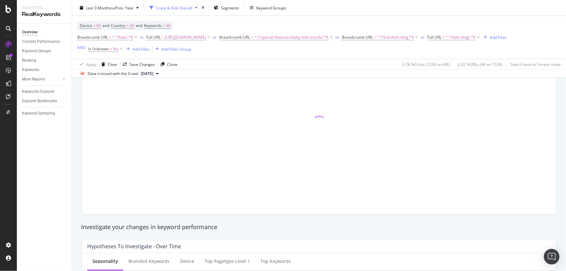
drag, startPoint x: 254, startPoint y: 139, endPoint x: 198, endPoint y: 153, distance: 57.8
click at [198, 153] on div at bounding box center [319, 122] width 474 height 184
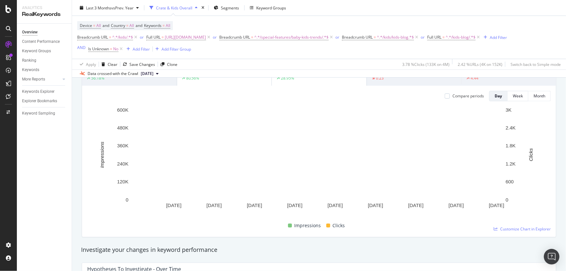
scroll to position [0, 0]
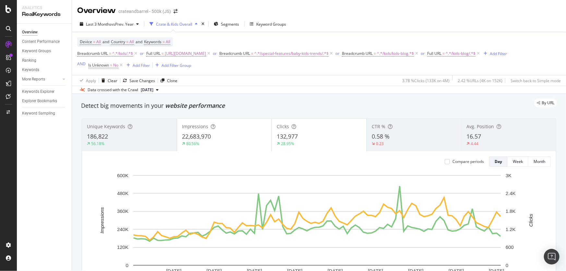
drag, startPoint x: 261, startPoint y: 114, endPoint x: 250, endPoint y: 114, distance: 11.0
click at [250, 107] on div "By URL" at bounding box center [316, 102] width 482 height 9
drag, startPoint x: 236, startPoint y: 147, endPoint x: 241, endPoint y: 166, distance: 19.7
click at [241, 166] on div "Compare periods Day Week Month" at bounding box center [318, 161] width 463 height 10
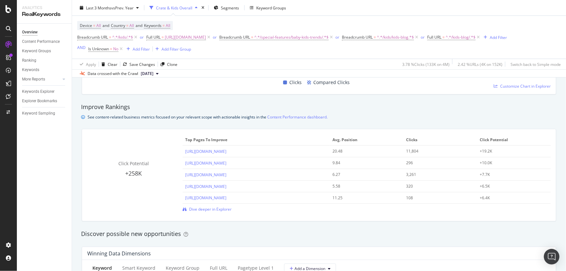
scroll to position [442, 0]
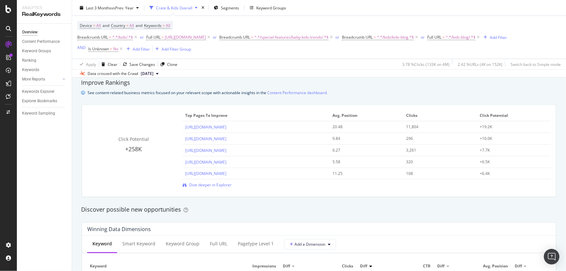
click at [301, 214] on div "Discover possible new opportunities" at bounding box center [319, 209] width 476 height 8
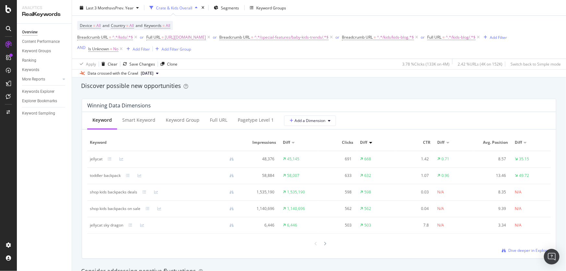
scroll to position [0, 0]
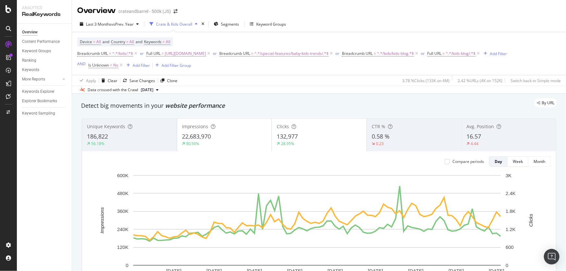
drag, startPoint x: 235, startPoint y: 249, endPoint x: 218, endPoint y: 101, distance: 149.8
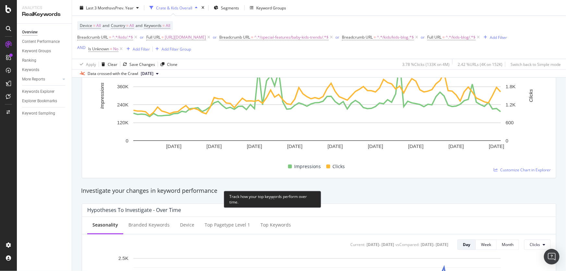
scroll to position [118, 0]
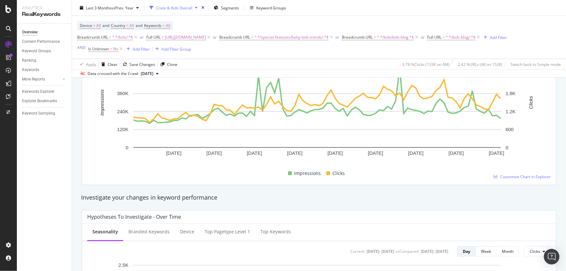
click at [311, 13] on div "Last 3 Months vs Prev. Year Crate & Kids Overall Segments Keyword Groups" at bounding box center [319, 9] width 494 height 13
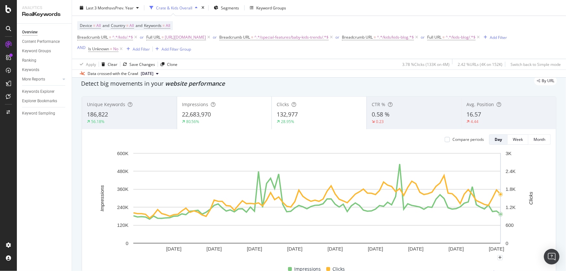
scroll to position [0, 0]
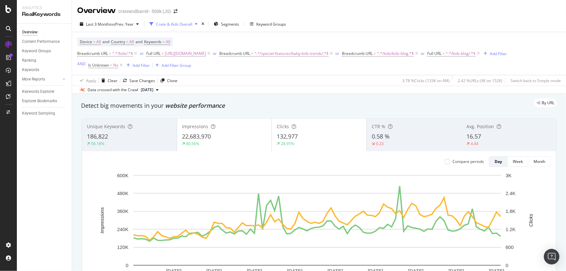
click at [395, 15] on div "Overview crateandbarrel - 500k (JS)" at bounding box center [319, 8] width 494 height 16
click at [254, 75] on div "Device = All and Country = All and Keywords = All Breadcrumb URL = ^.*/kids/.*$…" at bounding box center [318, 53] width 483 height 43
click at [335, 29] on div "Last 3 Months vs Prev. Year Crate & Kids Overall Segments Keyword Groups" at bounding box center [319, 25] width 494 height 13
click at [468, 94] on div "Last 3 Months vs Prev. Year Crate & Kids Overall Segments Keyword Groups Device…" at bounding box center [319, 54] width 494 height 77
click at [366, 86] on div "Apply Clear Save Changes Clone 3.78 % Clicks ( 133K on 4M ) 2.42 % URLs ( 4K on…" at bounding box center [319, 80] width 494 height 11
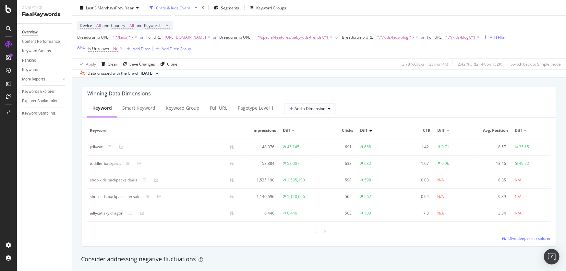
scroll to position [589, 0]
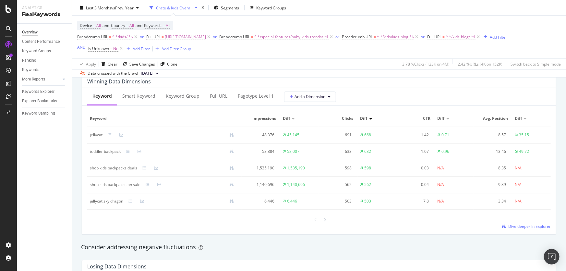
click at [329, 240] on div "Winning Data Dimensions Keyword Smart Keyword Keyword Group Full URL pagetype L…" at bounding box center [319, 154] width 482 height 170
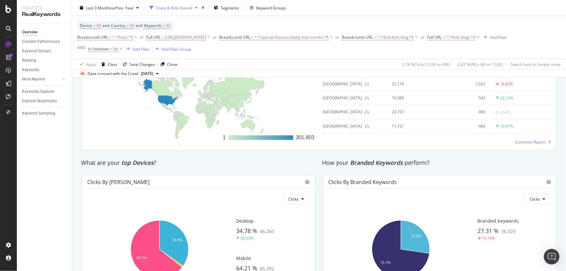
scroll to position [1066, 0]
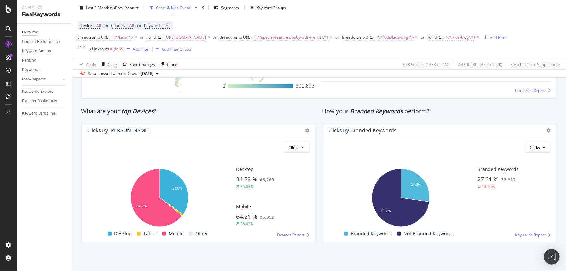
click at [122, 52] on icon at bounding box center [121, 49] width 6 height 6
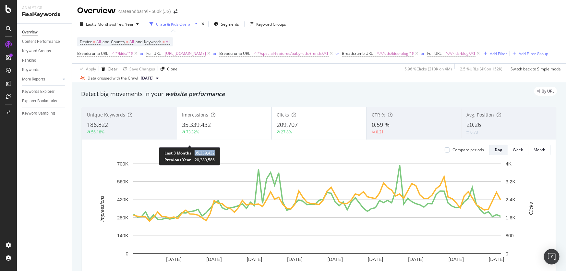
drag, startPoint x: 195, startPoint y: 153, endPoint x: 214, endPoint y: 153, distance: 19.5
click at [214, 153] on span "35,339,432" at bounding box center [205, 153] width 20 height 6
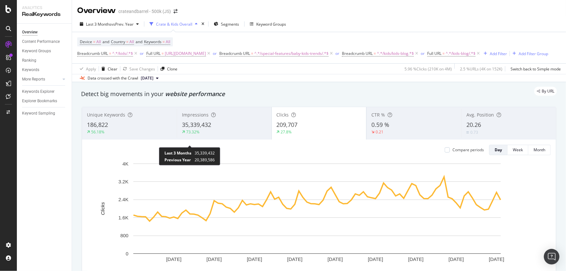
click at [196, 153] on span "35,339,432" at bounding box center [205, 153] width 20 height 6
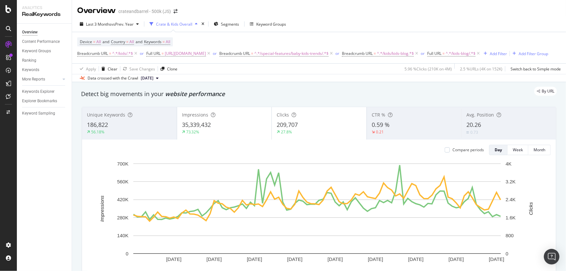
click at [296, 74] on div "Apply Clear Save Changes Clone 5.96 % Clicks ( 210K on 4M ) 2.5 % URLs ( 4K on …" at bounding box center [319, 68] width 494 height 11
drag, startPoint x: 130, startPoint y: 63, endPoint x: 135, endPoint y: 55, distance: 9.8
click at [475, 57] on icon at bounding box center [478, 53] width 6 height 6
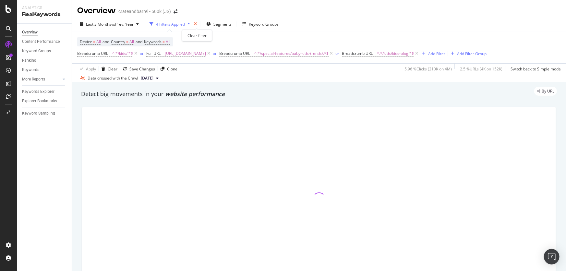
click at [197, 24] on icon "times" at bounding box center [195, 24] width 3 height 4
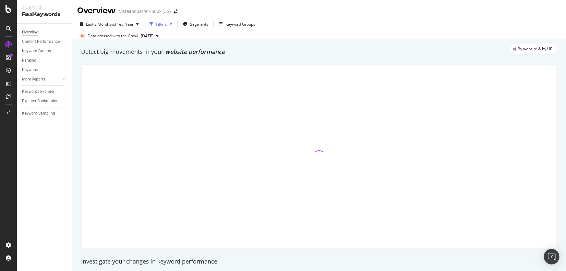
click at [158, 23] on div "Filters" at bounding box center [161, 24] width 11 height 6
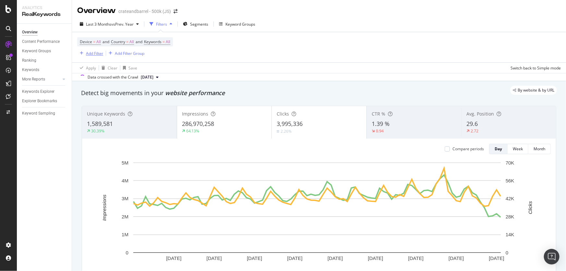
click at [90, 53] on div "Add Filter" at bounding box center [94, 54] width 17 height 6
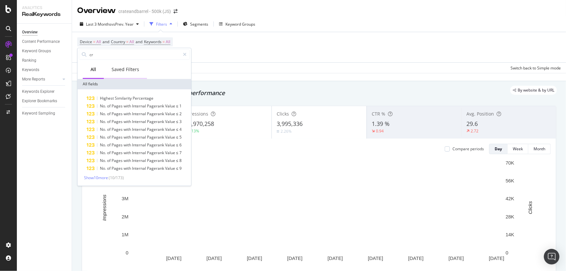
type input "c"
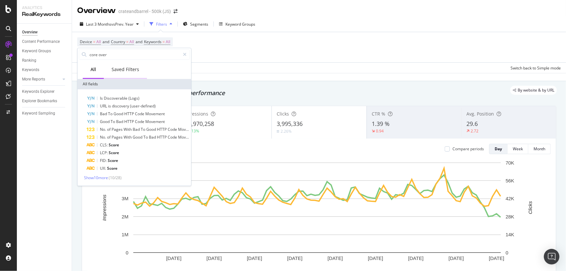
type input "core over"
click at [121, 66] on div "Saved Filters" at bounding box center [126, 69] width 28 height 6
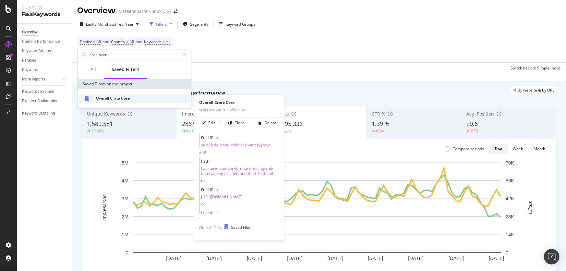
click at [126, 99] on span "Core" at bounding box center [125, 98] width 9 height 6
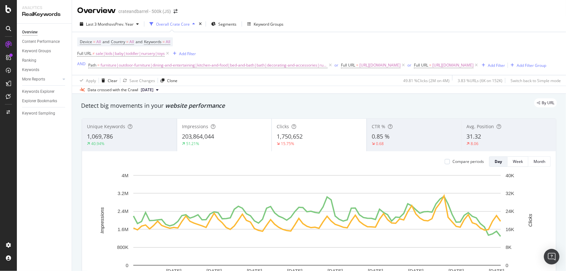
click at [327, 86] on div "Apply Clear Save Changes Clone 49.81 % Clicks ( 2M on 4M ) 3.83 % URLs ( 6K on …" at bounding box center [319, 80] width 494 height 11
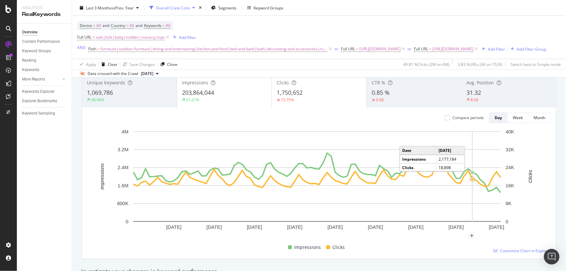
scroll to position [29, 0]
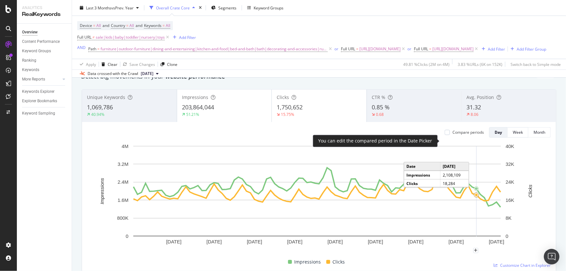
click at [462, 135] on div "Compare periods" at bounding box center [467, 132] width 31 height 6
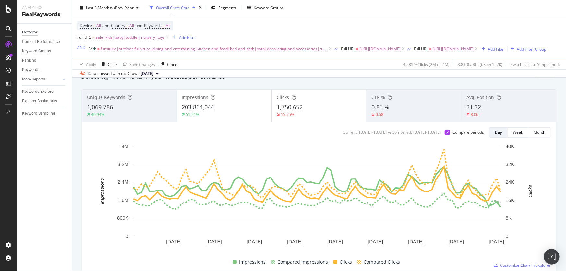
click at [239, 112] on div "203,864,044" at bounding box center [224, 107] width 85 height 8
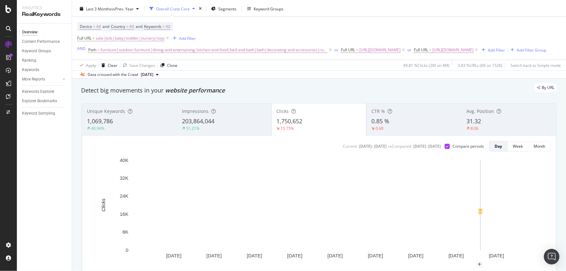
scroll to position [0, 0]
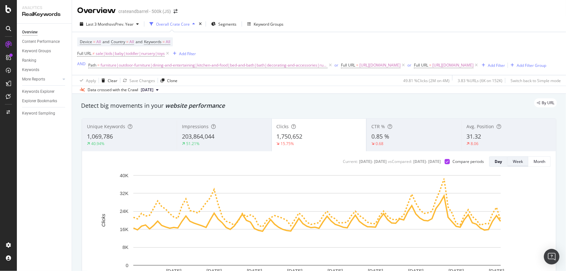
click at [516, 164] on div "Week" at bounding box center [518, 162] width 10 height 6
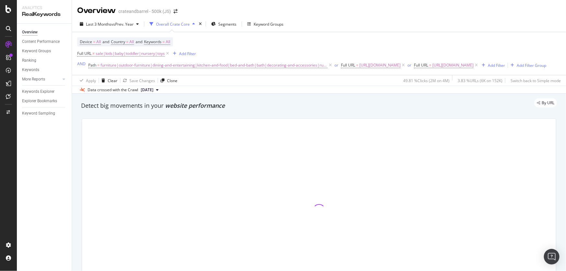
click at [191, 75] on div "Device = All and Country = All and Keywords = All Full URL ≠ sale|kids|baby|tod…" at bounding box center [318, 53] width 483 height 43
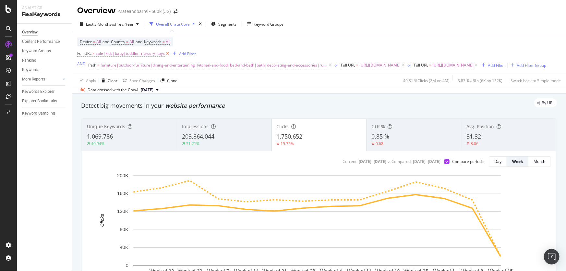
click at [168, 54] on icon at bounding box center [168, 53] width 6 height 6
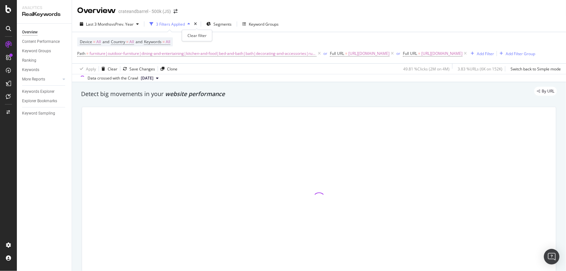
click at [196, 21] on div "times" at bounding box center [196, 24] width 6 height 6
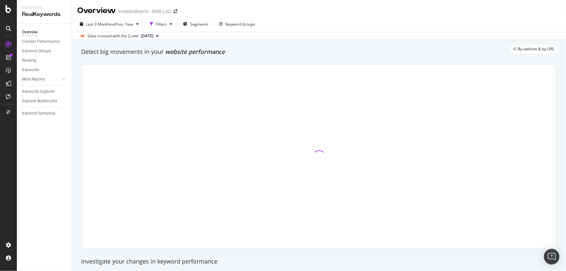
click at [310, 32] on div "Data crossed with the Crawl [DATE]" at bounding box center [319, 36] width 494 height 8
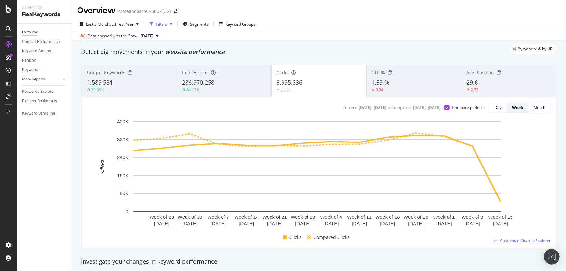
click at [164, 24] on div "Filters" at bounding box center [161, 24] width 11 height 6
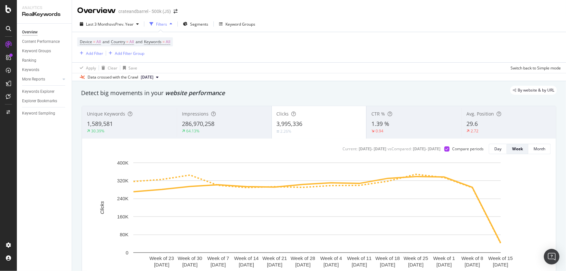
click at [282, 52] on div "Device = All and Country = All and Keywords = All Add Filter Add Filter Group" at bounding box center [318, 47] width 483 height 30
click at [86, 53] on div "Add Filter" at bounding box center [94, 54] width 17 height 6
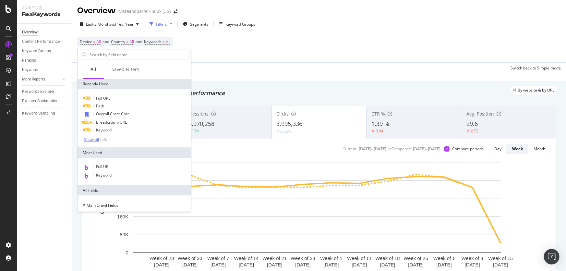
click at [95, 139] on div "Show all" at bounding box center [91, 139] width 15 height 5
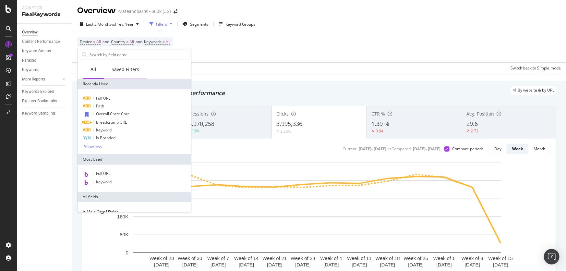
click at [124, 65] on div "Saved Filters" at bounding box center [125, 70] width 43 height 18
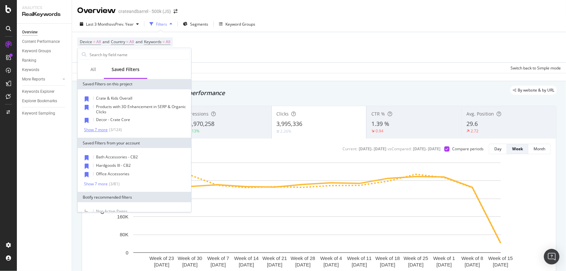
click at [104, 129] on div "Show 7 more" at bounding box center [96, 129] width 24 height 5
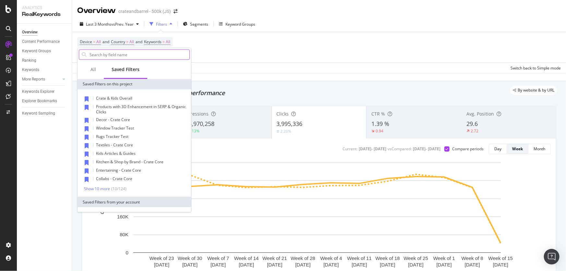
click at [95, 53] on input "text" at bounding box center [139, 55] width 101 height 10
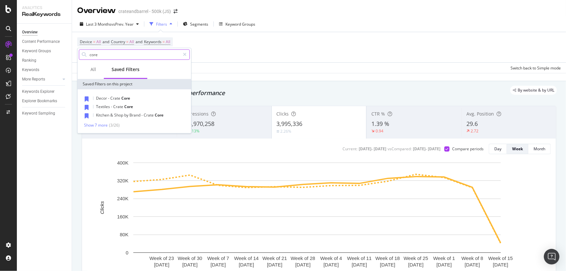
type input "core"
click at [110, 130] on div "Decor - Crate Core Textiles - Crate Core Kitchen & Shop by Brand - Crate Core S…" at bounding box center [133, 111] width 113 height 44
click at [103, 127] on div "Show 7 more" at bounding box center [96, 125] width 24 height 5
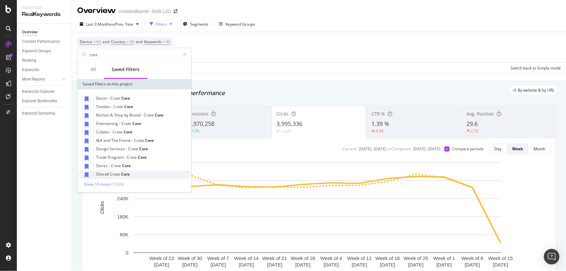
click at [114, 174] on span "Crate" at bounding box center [115, 174] width 11 height 6
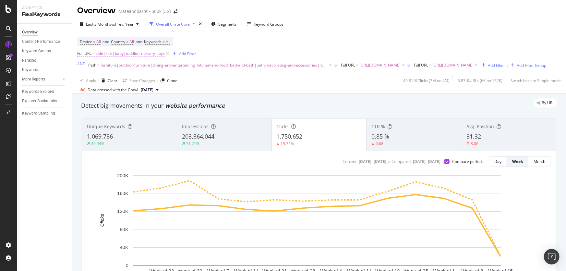
click at [143, 53] on span "sale|kids|baby|toddler|nursery|toys" at bounding box center [130, 53] width 69 height 9
click at [122, 83] on input "sale|kids|baby|toddler|nursery|toys" at bounding box center [113, 81] width 61 height 10
drag, startPoint x: 94, startPoint y: 80, endPoint x: 81, endPoint y: 84, distance: 13.4
click at [81, 84] on div "Doesn't match regex sale|kids|baby|toddler|nursery|toys Cancel Add filter Apply" at bounding box center [118, 81] width 82 height 44
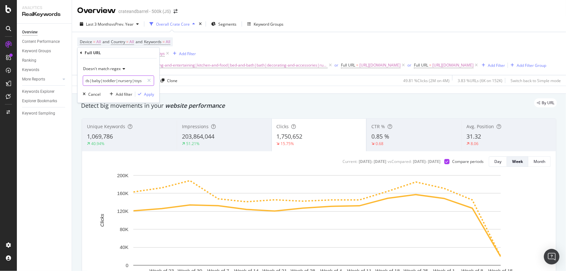
drag, startPoint x: 117, startPoint y: 80, endPoint x: 162, endPoint y: 82, distance: 44.8
click at [162, 82] on body "Analytics RealKeywords Overview Content Performance Keyword Groups Ranking Keyw…" at bounding box center [283, 135] width 566 height 271
type input "kids|baby|toddler|nursery|toys"
click at [150, 93] on div "Apply" at bounding box center [149, 94] width 10 height 6
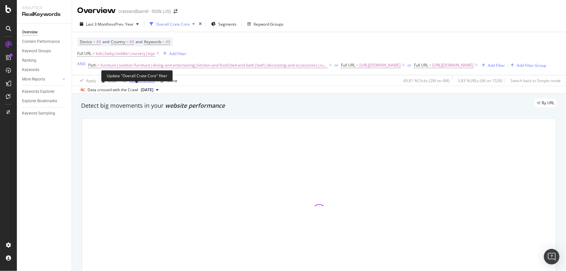
click at [142, 83] on div "Save Changes" at bounding box center [142, 81] width 26 height 6
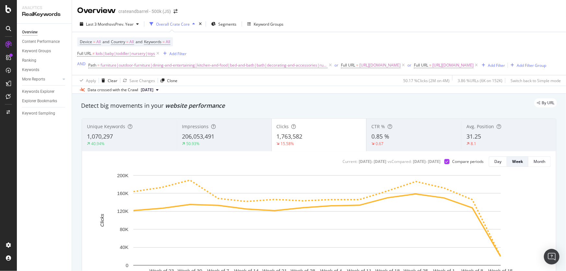
click at [407, 31] on div "Last 3 Months vs Prev. Year Overall Crate Core Segments Keyword Groups" at bounding box center [319, 25] width 494 height 13
click at [488, 75] on div "Device = All and Country = All and Keywords = All Full URL ≠ kids|baby|toddler|…" at bounding box center [318, 53] width 483 height 43
click at [224, 75] on div "Device = All and Country = All and Keywords = All Full URL ≠ kids|baby|toddler|…" at bounding box center [318, 53] width 483 height 43
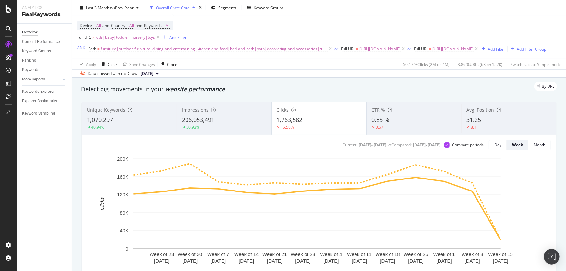
scroll to position [29, 0]
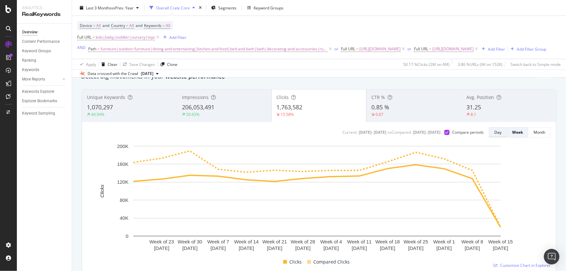
click at [494, 135] on div "Day" at bounding box center [497, 132] width 7 height 6
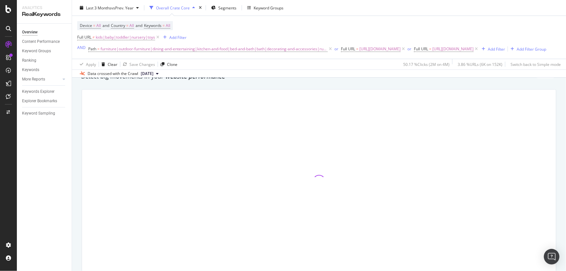
click at [367, 29] on div "Device = All and Country = All and Keywords = All Full URL ≠ kids|baby|toddler|…" at bounding box center [311, 37] width 469 height 32
click at [278, 59] on div "Device = All and Country = All and Keywords = All Full URL ≠ kids|baby|toddler|…" at bounding box center [318, 37] width 483 height 43
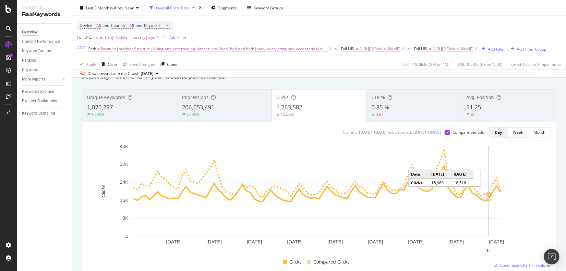
click at [490, 196] on circle "A chart." at bounding box center [488, 194] width 4 height 4
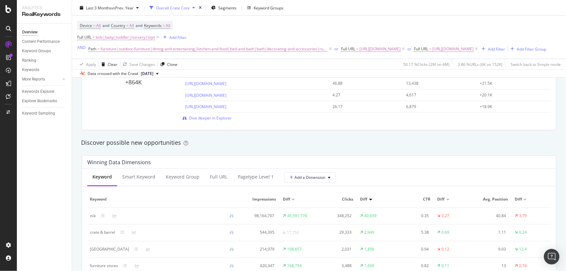
scroll to position [589, 0]
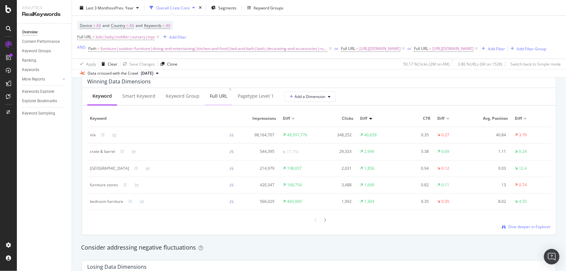
click at [210, 99] on div "Full URL" at bounding box center [219, 96] width 18 height 6
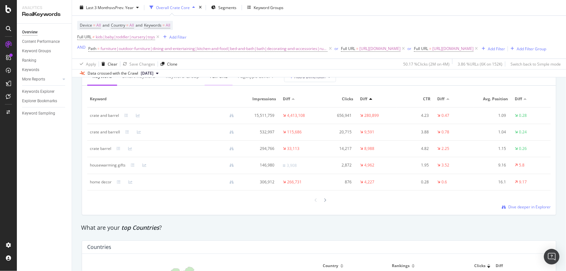
scroll to position [766, 0]
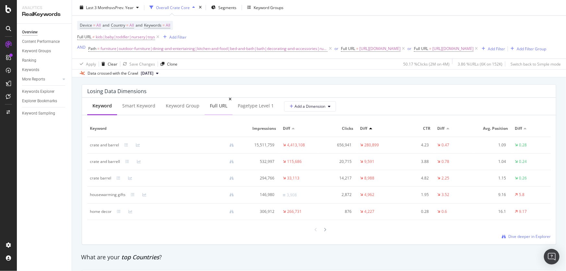
click at [207, 115] on div "Full URL" at bounding box center [219, 106] width 28 height 18
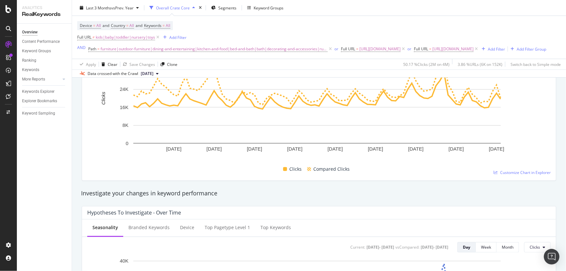
scroll to position [0, 0]
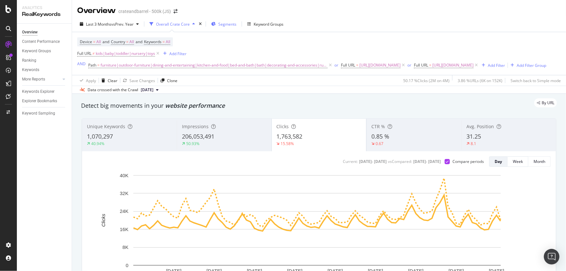
click at [217, 22] on div "Segments" at bounding box center [223, 24] width 25 height 10
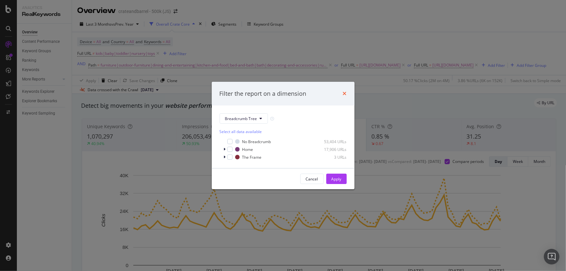
click at [344, 92] on icon "times" at bounding box center [345, 93] width 4 height 5
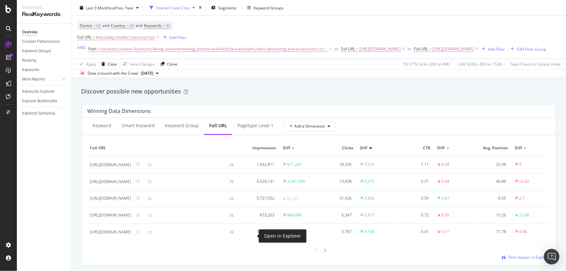
scroll to position [589, 0]
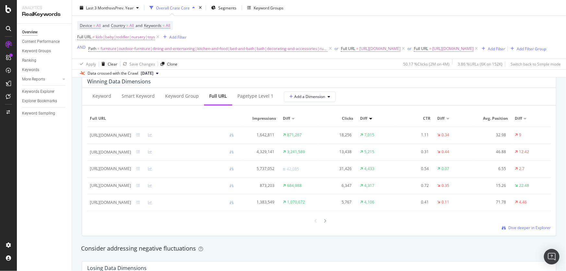
click at [323, 230] on div "Full URL Impressions Diff Clicks Diff CTR Diff Avg. Position Diff https://www.c…" at bounding box center [318, 171] width 463 height 120
click at [323, 225] on div at bounding box center [325, 220] width 6 height 9
click at [324, 223] on icon at bounding box center [325, 221] width 3 height 4
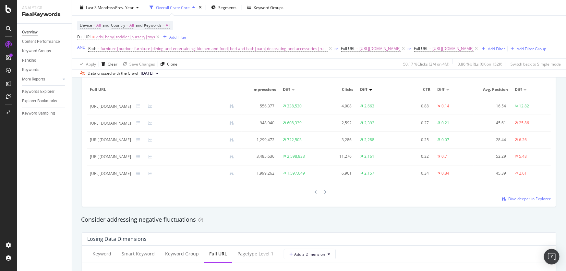
scroll to position [619, 0]
click at [322, 196] on div at bounding box center [325, 191] width 6 height 9
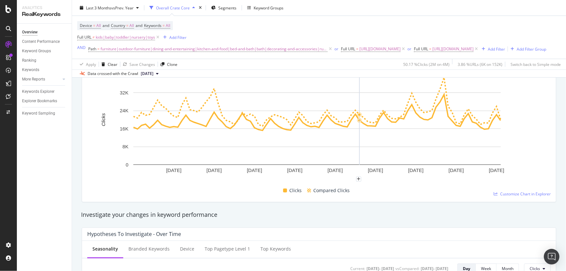
scroll to position [0, 0]
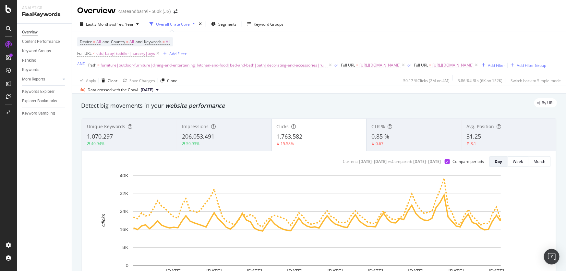
drag, startPoint x: 265, startPoint y: 92, endPoint x: 242, endPoint y: 114, distance: 31.4
click at [265, 86] on div "Apply Clear Save Changes Clone 50.17 % Clicks ( 2M on 4M ) 3.86 % URLs ( 6K on …" at bounding box center [319, 80] width 494 height 11
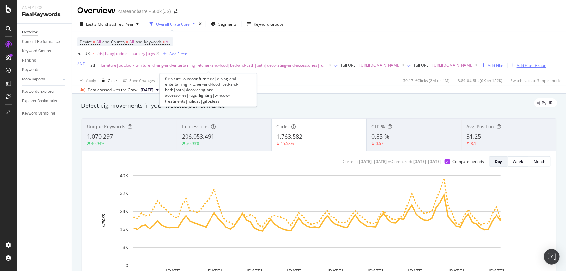
click at [327, 65] on icon at bounding box center [330, 65] width 6 height 6
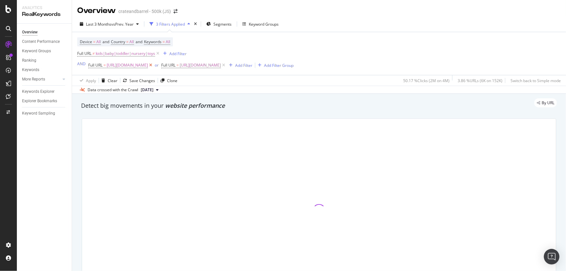
click at [153, 65] on icon at bounding box center [151, 65] width 6 height 6
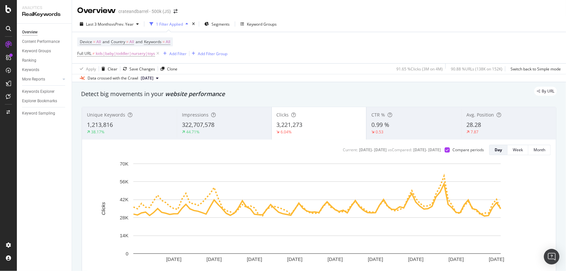
drag, startPoint x: 362, startPoint y: 243, endPoint x: 402, endPoint y: 84, distance: 163.2
drag, startPoint x: 512, startPoint y: 175, endPoint x: 542, endPoint y: -32, distance: 209.6
click at [263, 68] on div "Apply Clear Save Changes Clone 91.65 % Clicks ( 3M on 4M ) 90.88 % URLs ( 138K …" at bounding box center [319, 68] width 494 height 11
click at [224, 131] on div "44.71%" at bounding box center [224, 132] width 85 height 6
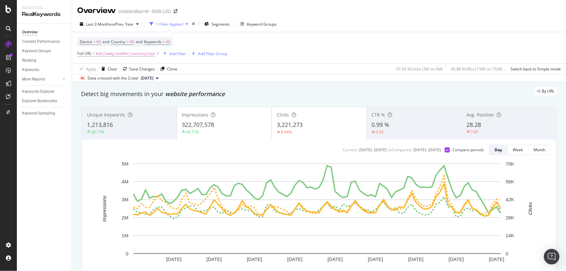
scroll to position [29, 0]
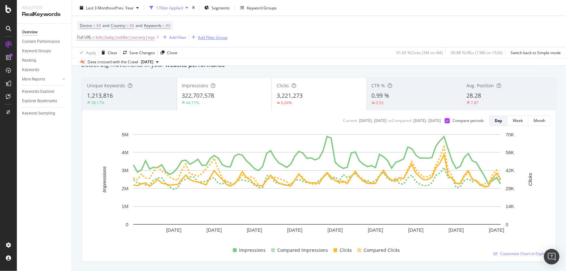
drag, startPoint x: 158, startPoint y: 39, endPoint x: 108, endPoint y: 38, distance: 50.3
click at [158, 39] on icon at bounding box center [158, 37] width 6 height 6
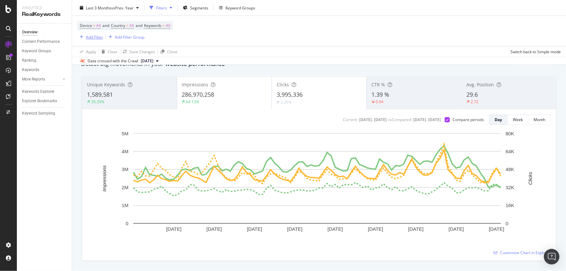
click at [84, 38] on div "button" at bounding box center [81, 37] width 9 height 4
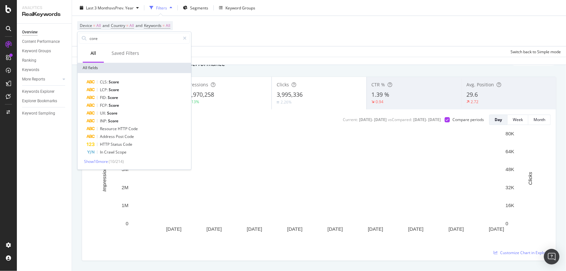
scroll to position [28, 0]
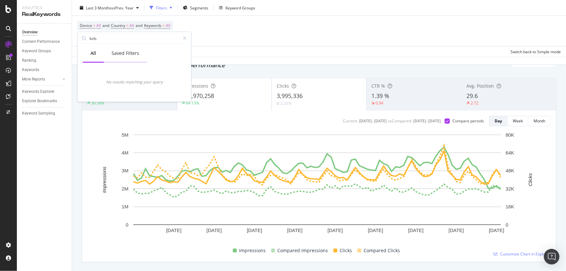
type input "kids"
click at [129, 52] on div "Saved Filters" at bounding box center [126, 53] width 28 height 6
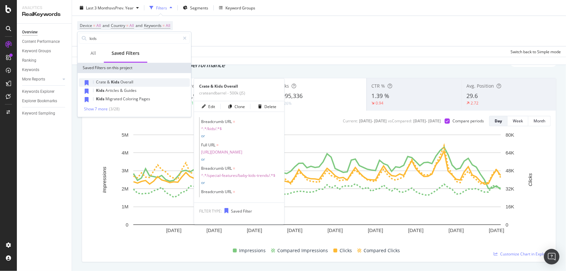
click at [148, 81] on div "Crate & Kids Overall" at bounding box center [134, 82] width 111 height 8
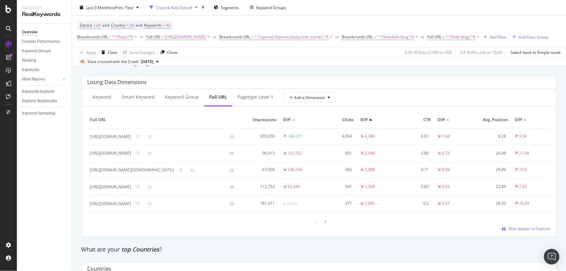
scroll to position [775, 0]
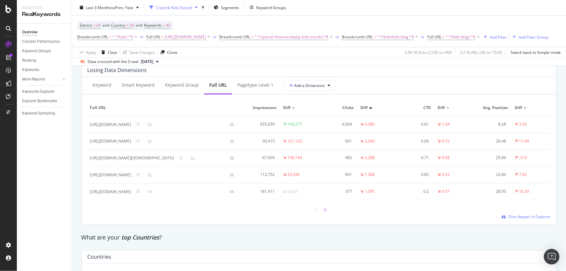
click at [324, 212] on icon at bounding box center [325, 210] width 3 height 4
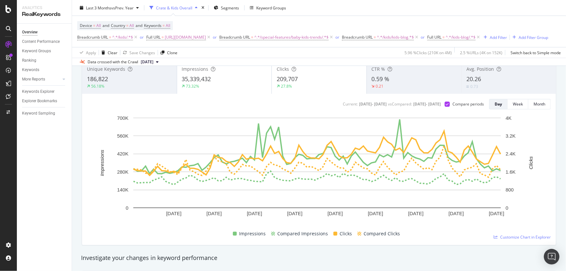
scroll to position [59, 0]
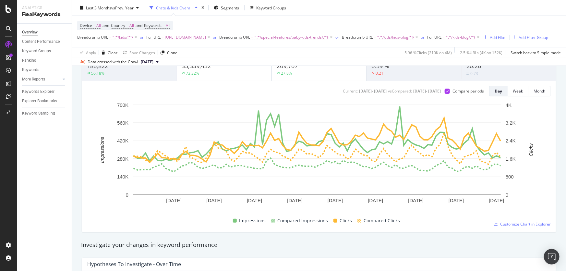
click at [238, 23] on div "Device = All and Country = All and Keywords = All Breadcrumb URL = ^.*/kids/.*$…" at bounding box center [312, 31] width 471 height 21
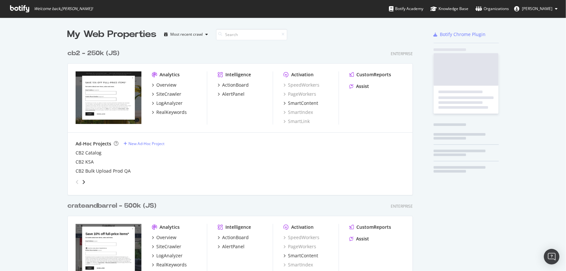
scroll to position [680, 346]
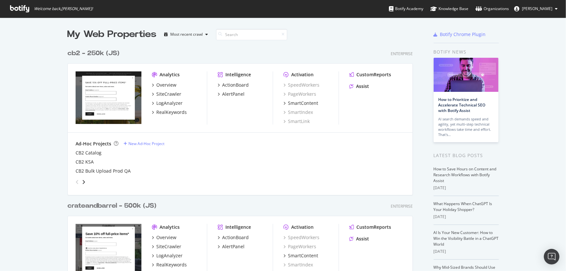
drag, startPoint x: 42, startPoint y: 145, endPoint x: 49, endPoint y: 177, distance: 32.6
click at [82, 52] on div "cb2 - 250k (JS)" at bounding box center [93, 53] width 52 height 9
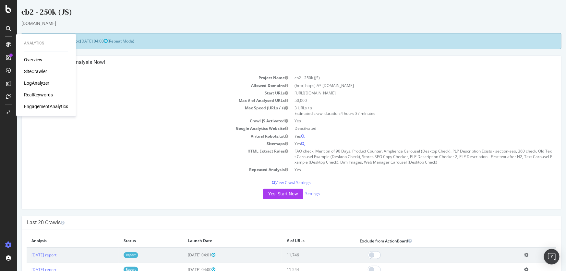
click at [41, 97] on div "RealKeywords" at bounding box center [38, 95] width 29 height 6
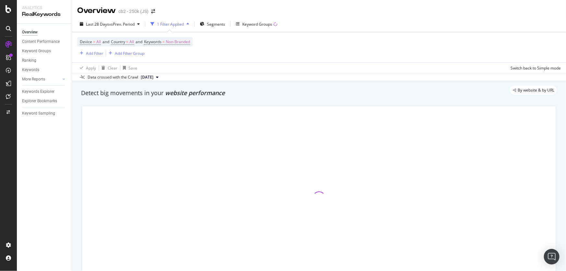
click at [282, 48] on div "Device = All and Country = All and Keywords = Non-Branded Add Filter Add Filter…" at bounding box center [318, 47] width 483 height 30
click at [186, 42] on span "Non-Branded" at bounding box center [178, 41] width 24 height 9
click at [178, 57] on span "Non-Branded" at bounding box center [166, 57] width 27 height 6
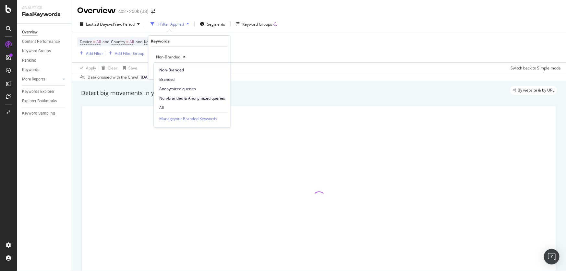
click at [175, 103] on div "All" at bounding box center [192, 107] width 77 height 9
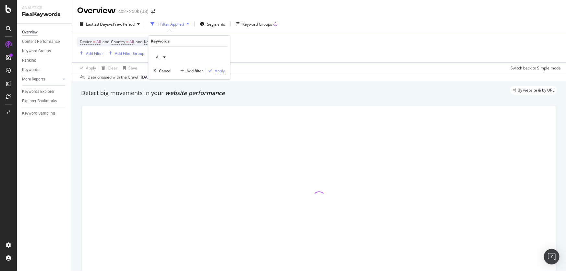
click at [224, 69] on div "Apply" at bounding box center [220, 71] width 10 height 6
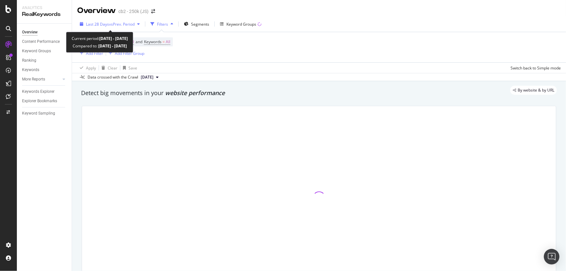
click at [107, 19] on div "Last 28 Days vs Prev. Period" at bounding box center [109, 24] width 65 height 10
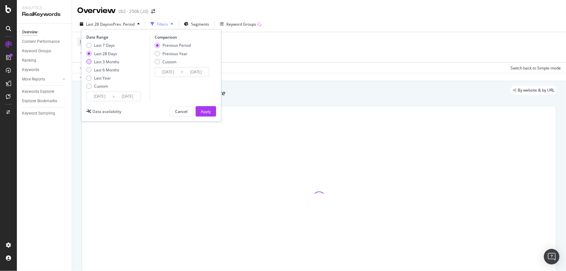
click at [107, 60] on div "Last 3 Months" at bounding box center [106, 62] width 25 height 6
type input "[DATE]"
click at [165, 53] on div "Previous Year" at bounding box center [174, 54] width 25 height 6
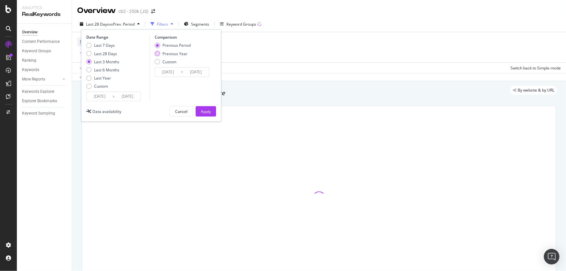
type input "[DATE]"
click at [208, 113] on div "Apply" at bounding box center [206, 112] width 10 height 6
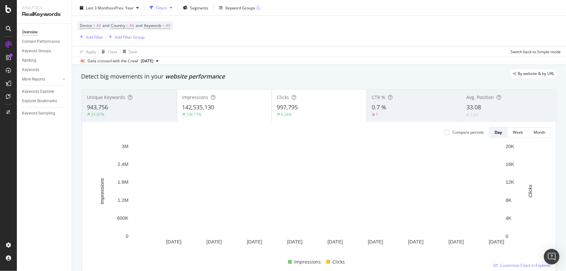
scroll to position [29, 0]
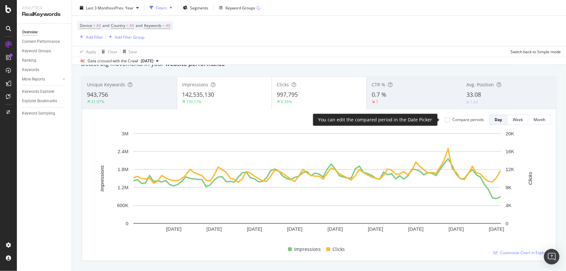
click at [459, 118] on div "Compare periods" at bounding box center [467, 120] width 31 height 6
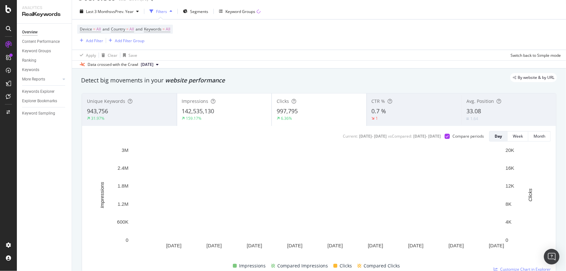
scroll to position [0, 0]
